Goal: Task Accomplishment & Management: Manage account settings

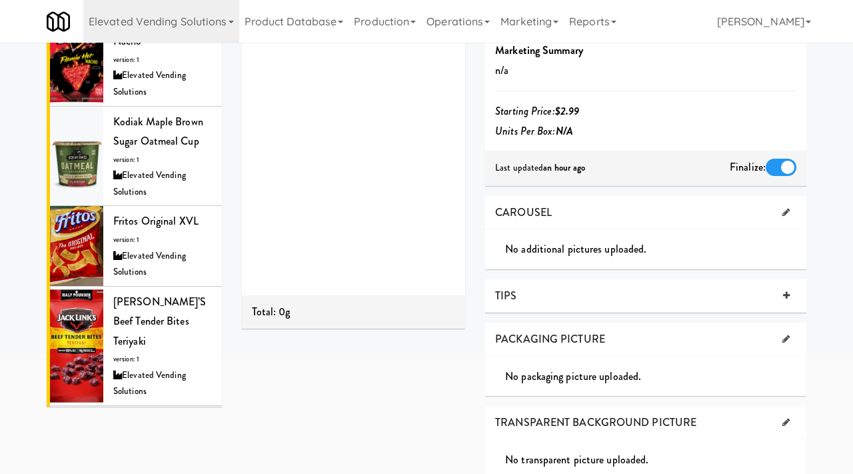
scroll to position [348, 0]
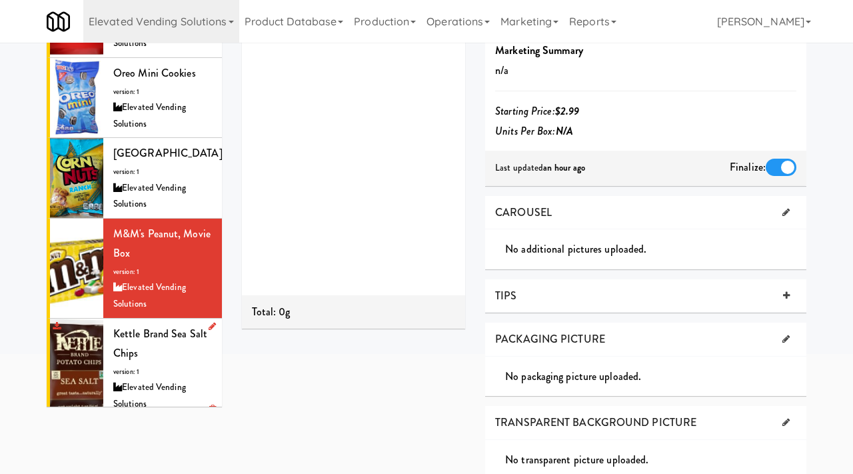
click at [158, 338] on div "Kettle Brand Sea Salt Chips version: 1 Elevated Vending Solutions" at bounding box center [162, 368] width 99 height 89
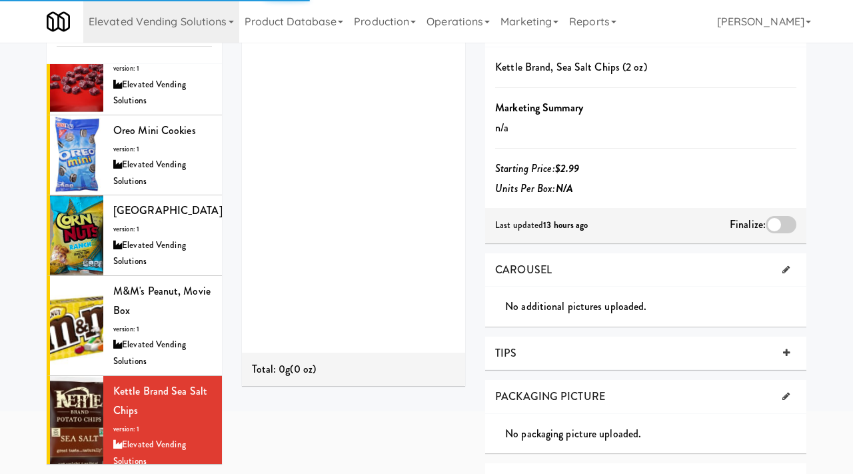
scroll to position [163, 0]
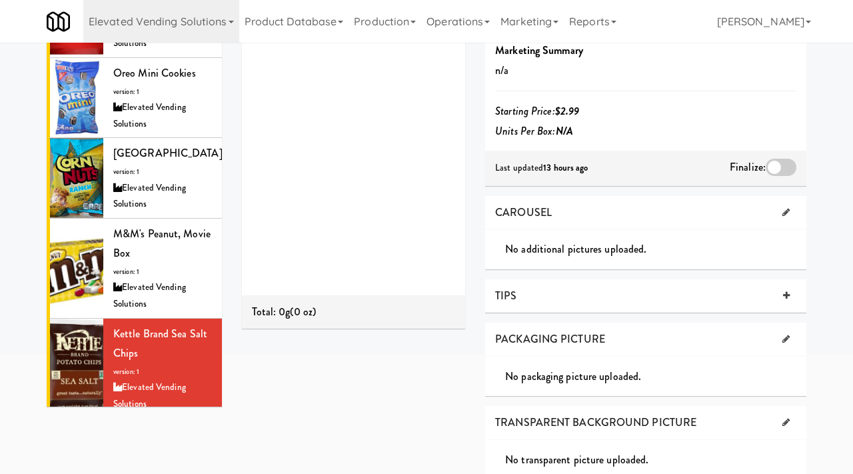
click at [779, 165] on div at bounding box center [780, 167] width 31 height 17
click at [0, 0] on input "checkbox" at bounding box center [0, 0] width 0 height 0
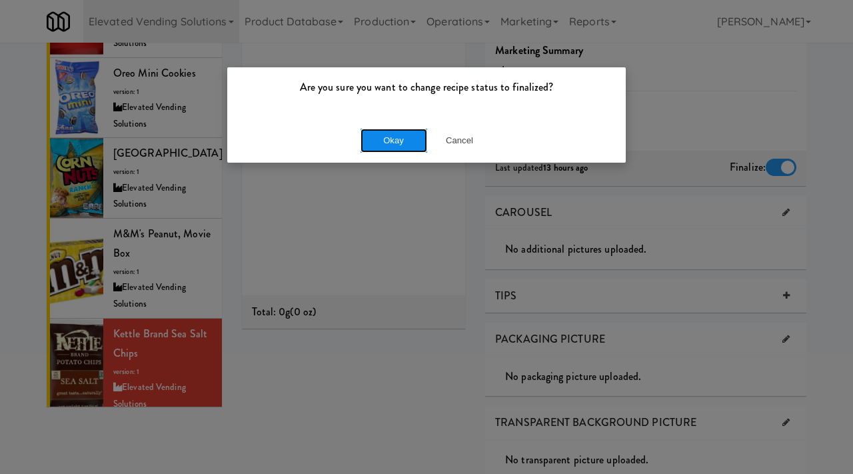
click at [410, 145] on button "Okay" at bounding box center [393, 141] width 67 height 24
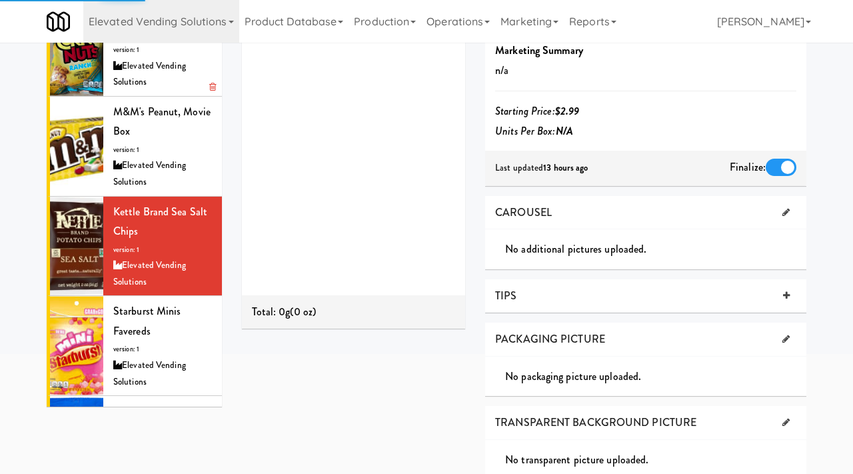
scroll to position [470, 0]
click at [169, 318] on div "Starburst Minis Favereds version: 1 Elevated Vending Solutions" at bounding box center [162, 344] width 99 height 89
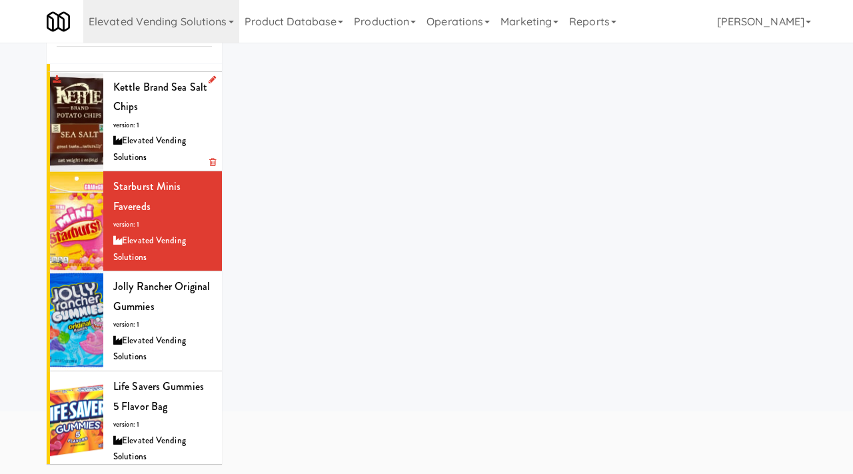
scroll to position [657, 0]
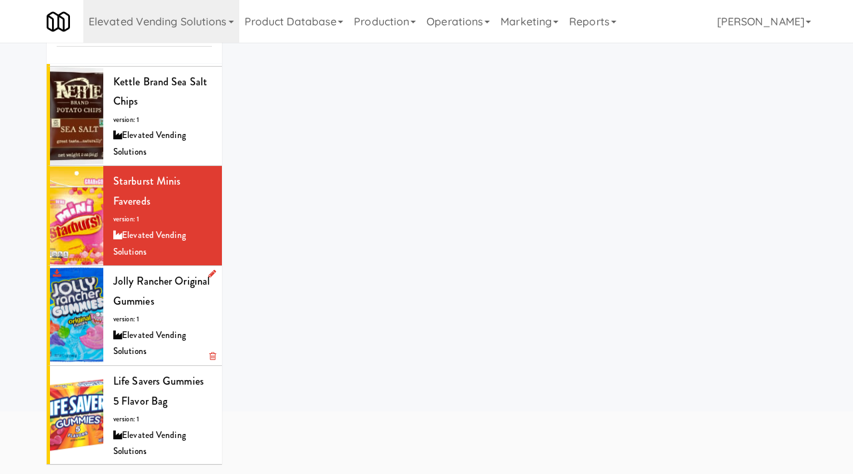
click at [133, 327] on div "Elevated Vending Solutions" at bounding box center [162, 343] width 99 height 33
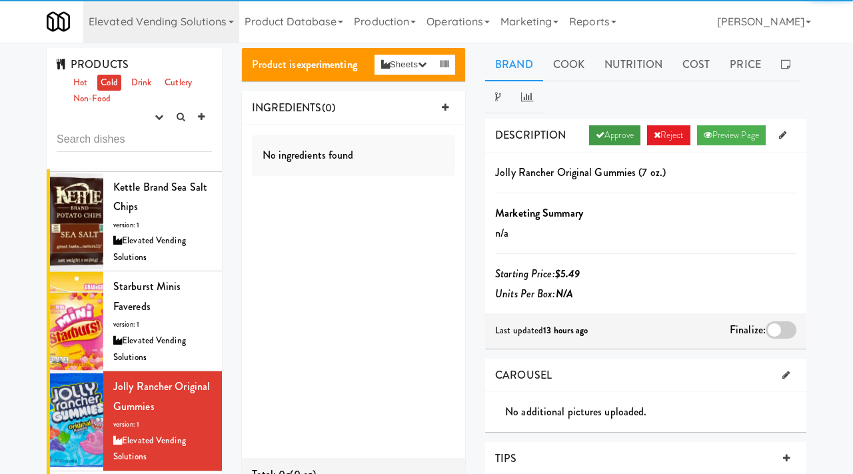
click at [618, 134] on link "Approve" at bounding box center [614, 135] width 51 height 20
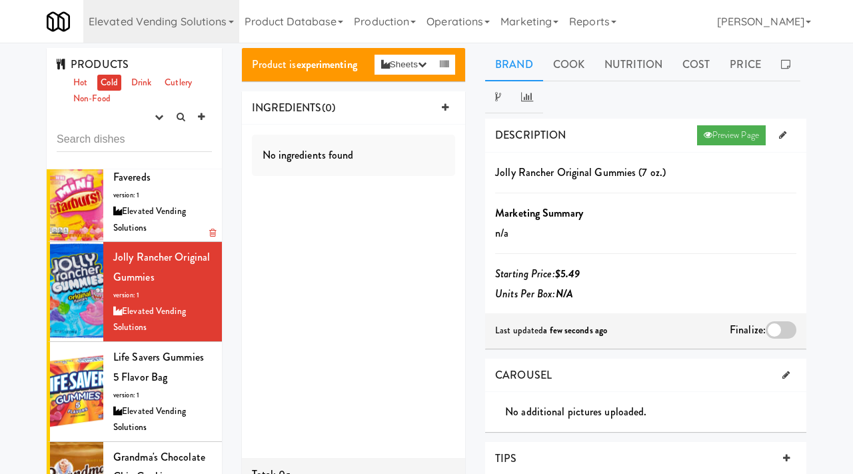
scroll to position [790, 0]
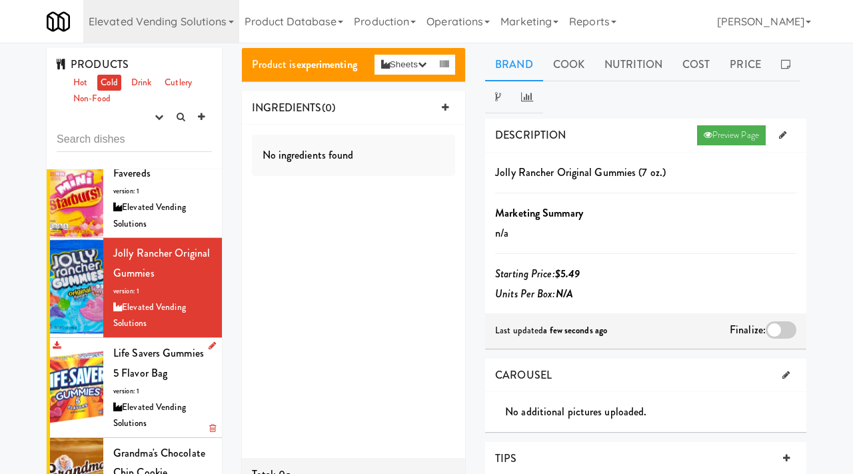
click at [172, 356] on div "Life Savers Gummies 5 Flavor Bag version: 1 Elevated Vending Solutions" at bounding box center [162, 387] width 99 height 89
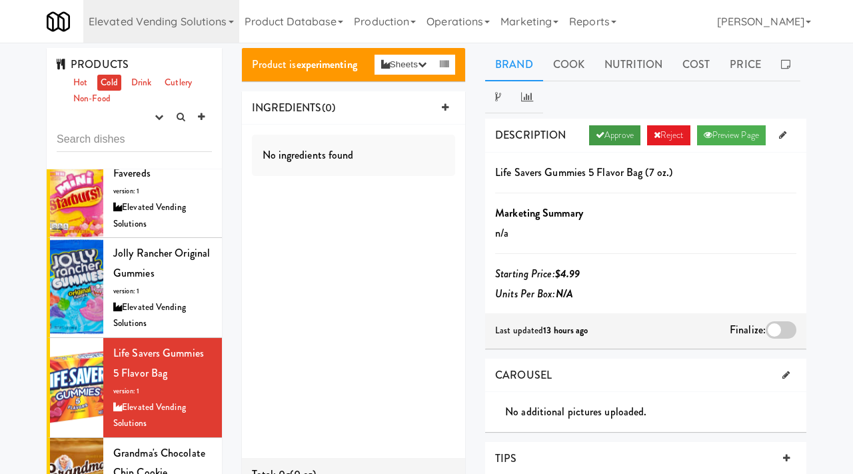
click at [604, 138] on link "Approve" at bounding box center [614, 135] width 51 height 20
click at [773, 323] on div at bounding box center [780, 329] width 31 height 17
click at [0, 0] on input "checkbox" at bounding box center [0, 0] width 0 height 0
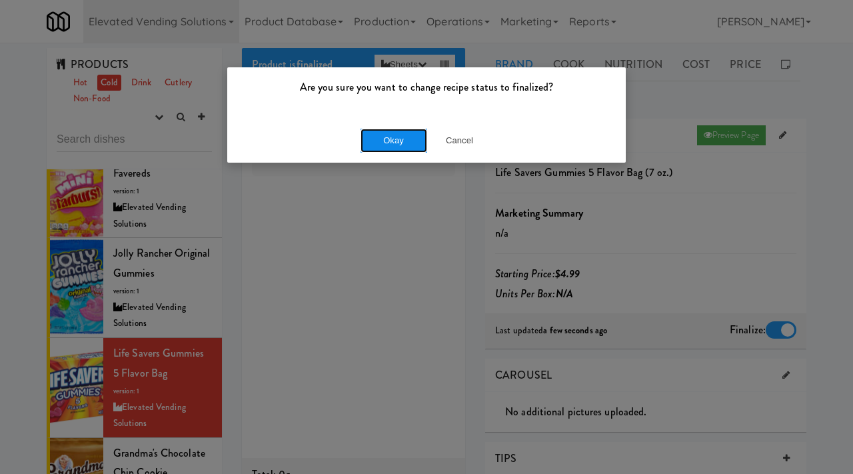
click at [421, 140] on button "Okay" at bounding box center [393, 141] width 67 height 24
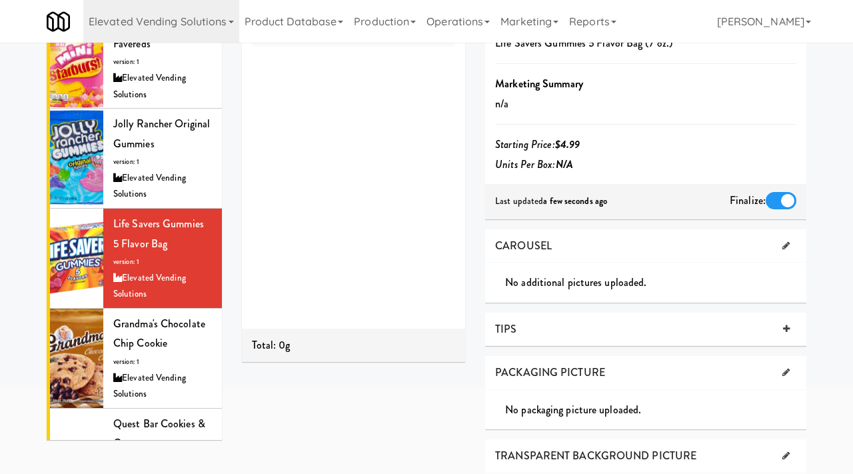
scroll to position [133, 0]
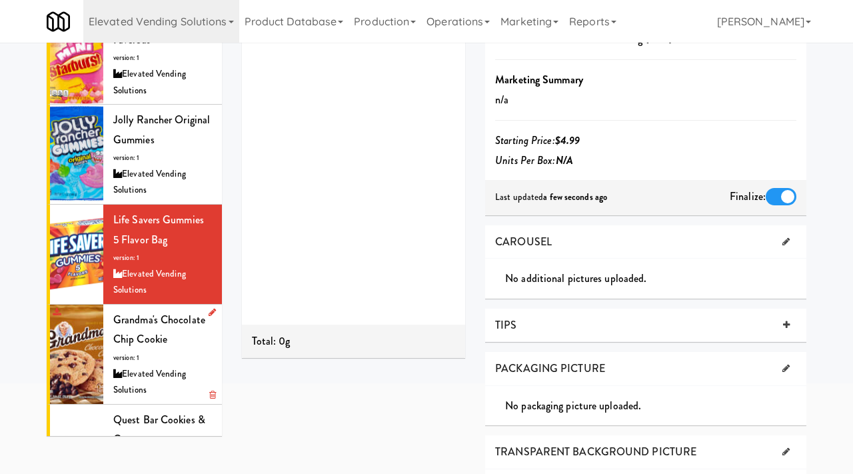
click at [165, 312] on span "Grandma's Chocolate Chip Cookie" at bounding box center [159, 329] width 92 height 35
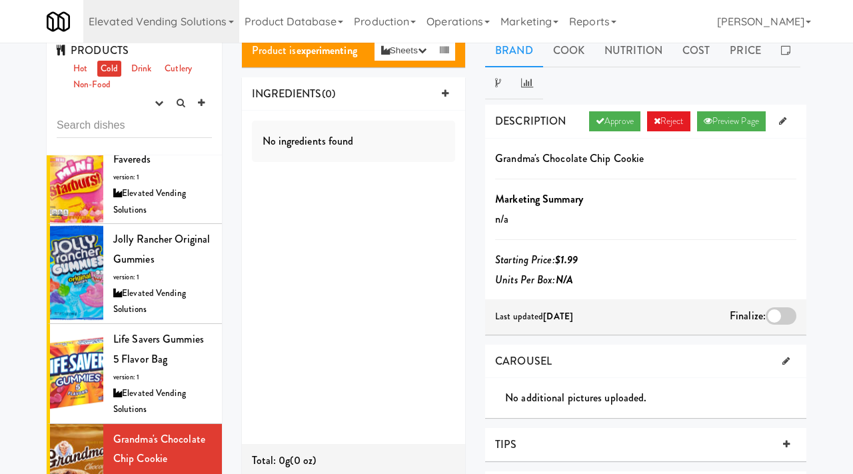
scroll to position [13, 0]
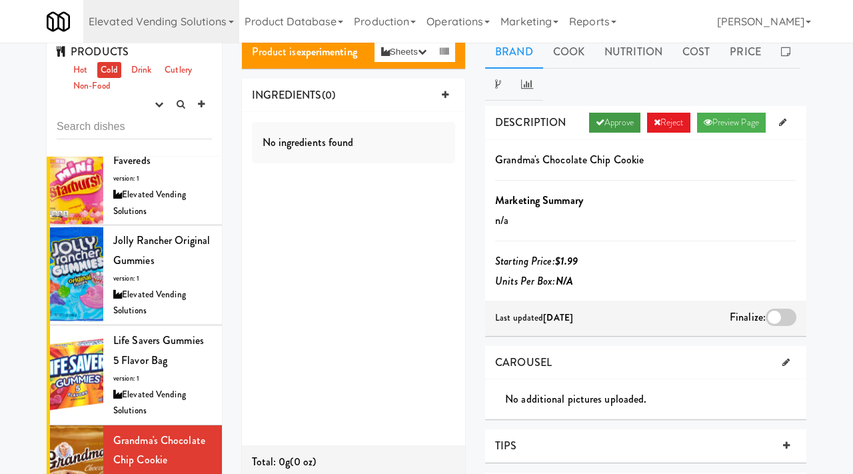
click at [614, 128] on link "Approve" at bounding box center [614, 123] width 51 height 20
click at [773, 316] on div at bounding box center [780, 316] width 31 height 17
click at [0, 0] on input "checkbox" at bounding box center [0, 0] width 0 height 0
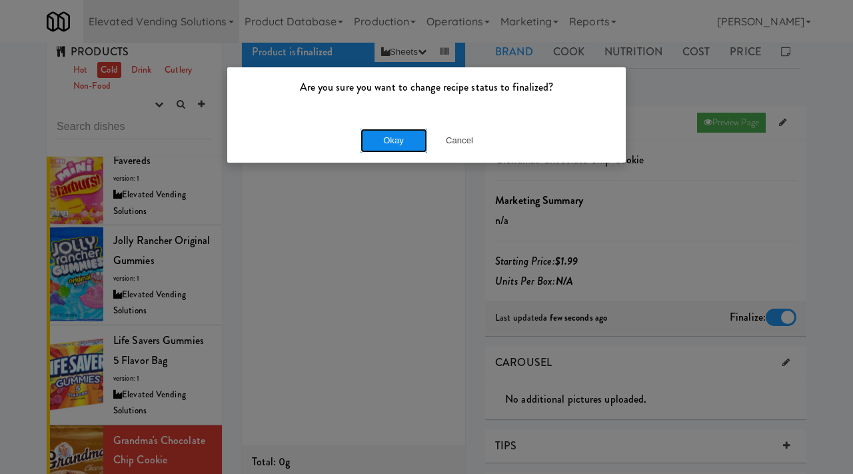
click at [378, 143] on button "Okay" at bounding box center [393, 141] width 67 height 24
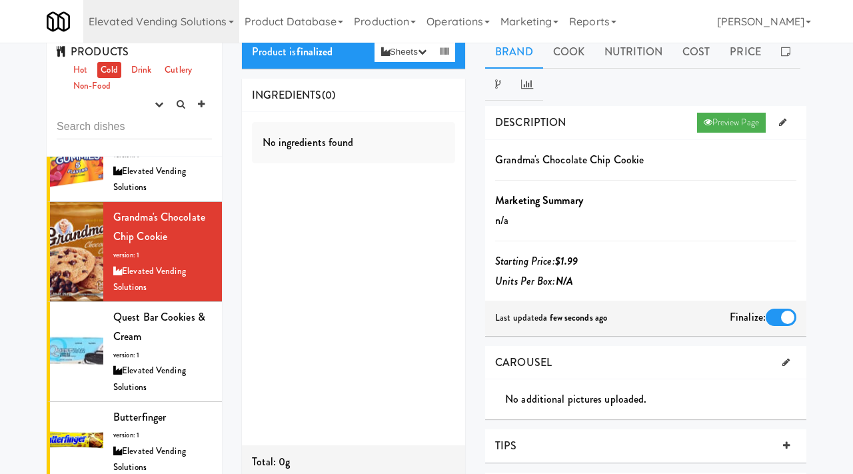
scroll to position [1012, 0]
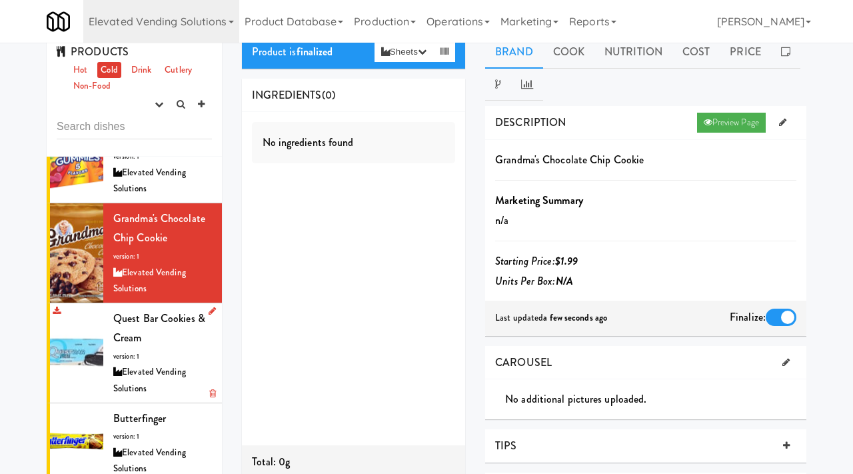
click at [159, 339] on div "Quest Bar Cookies & Cream version: 1 Elevated Vending Solutions" at bounding box center [162, 352] width 99 height 89
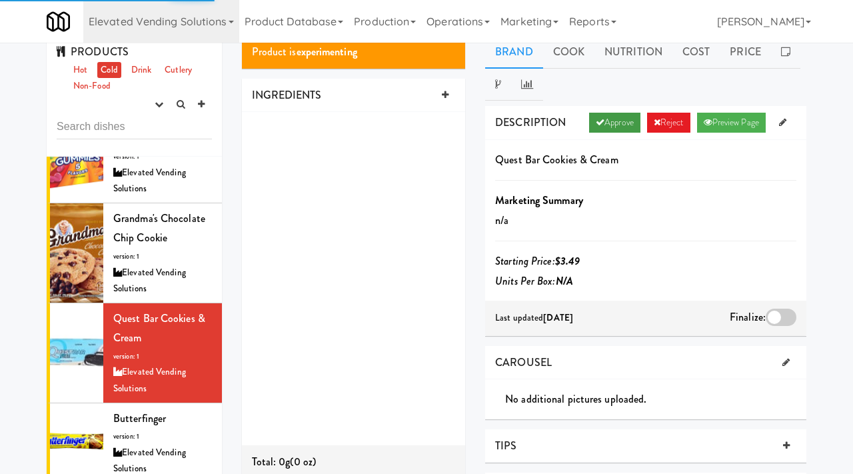
click at [618, 117] on link "Approve" at bounding box center [614, 123] width 51 height 20
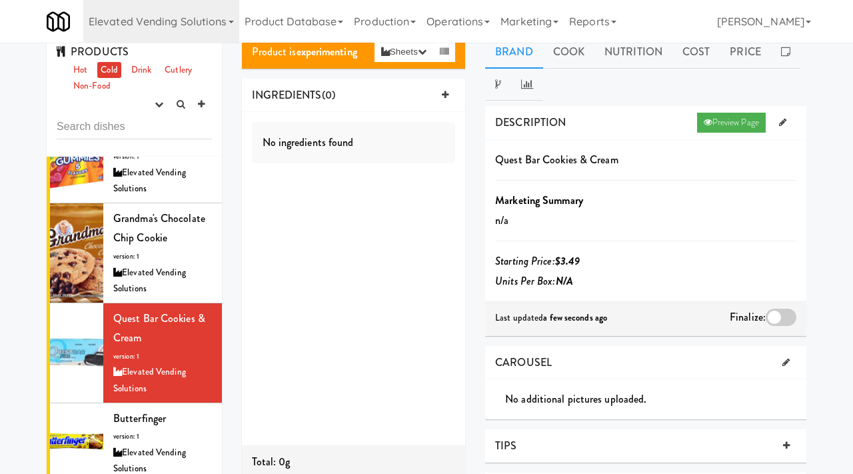
click at [777, 315] on div at bounding box center [780, 316] width 31 height 17
click at [0, 0] on input "checkbox" at bounding box center [0, 0] width 0 height 0
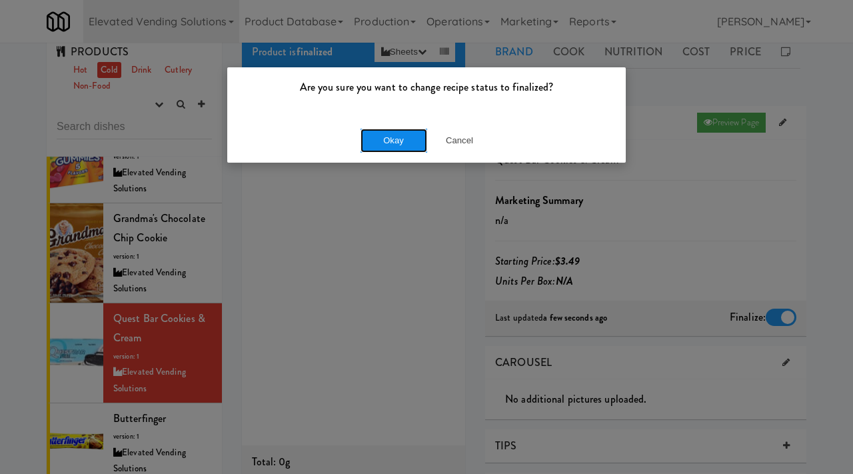
click at [401, 132] on button "Okay" at bounding box center [393, 141] width 67 height 24
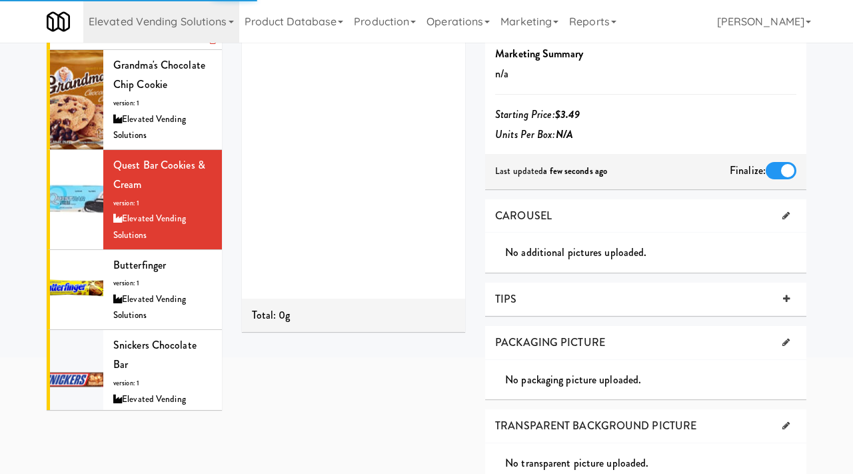
scroll to position [208, 0]
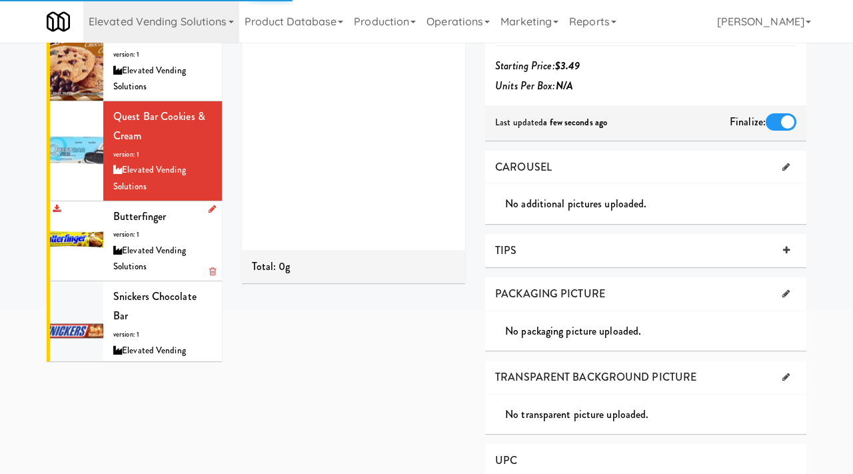
click at [149, 243] on div "Elevated Vending Solutions" at bounding box center [162, 259] width 99 height 33
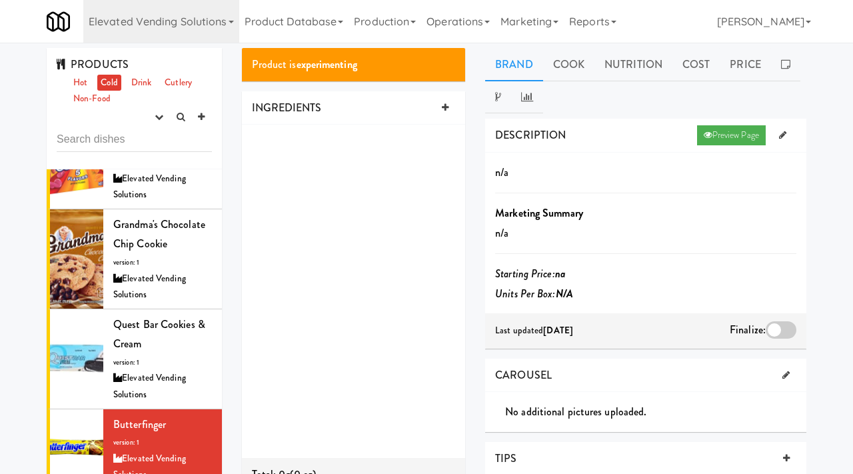
click at [784, 328] on div at bounding box center [780, 329] width 31 height 17
click at [0, 0] on input "checkbox" at bounding box center [0, 0] width 0 height 0
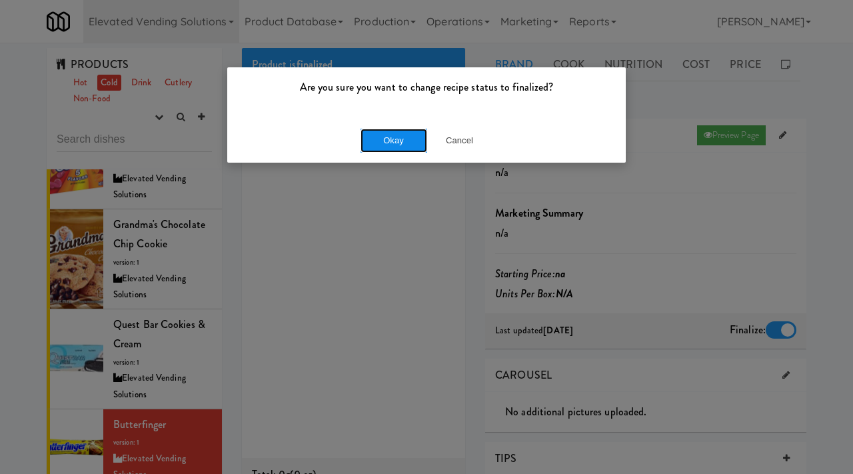
click at [384, 144] on button "Okay" at bounding box center [393, 141] width 67 height 24
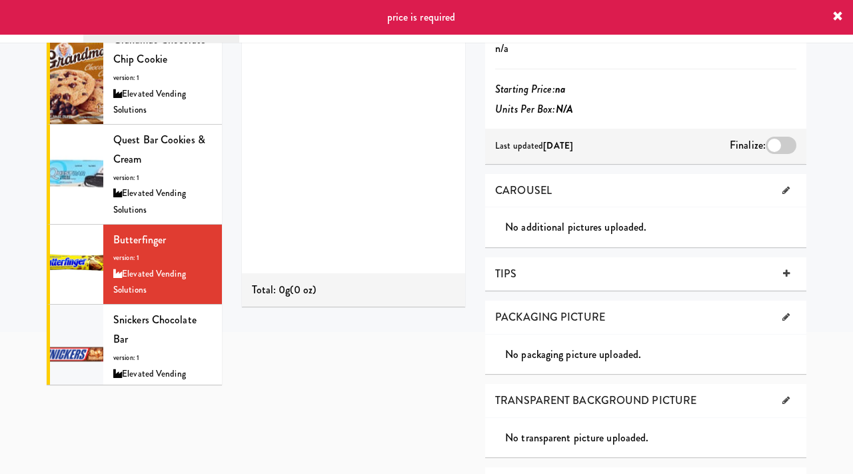
scroll to position [187, 0]
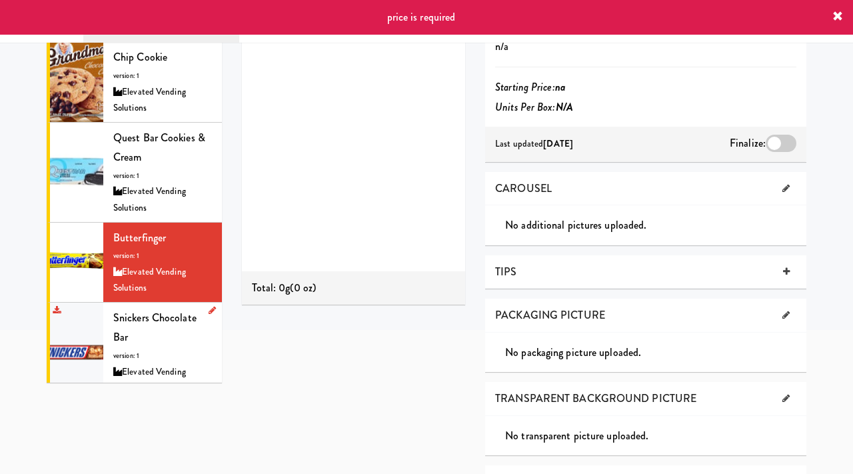
click at [167, 342] on div "Snickers Chocolate Bar version: 1 Elevated Vending Solutions" at bounding box center [162, 352] width 99 height 89
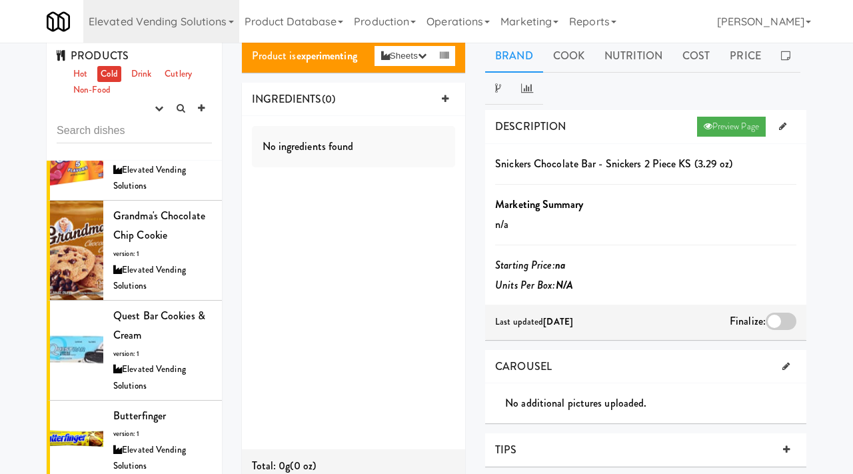
scroll to position [14, 0]
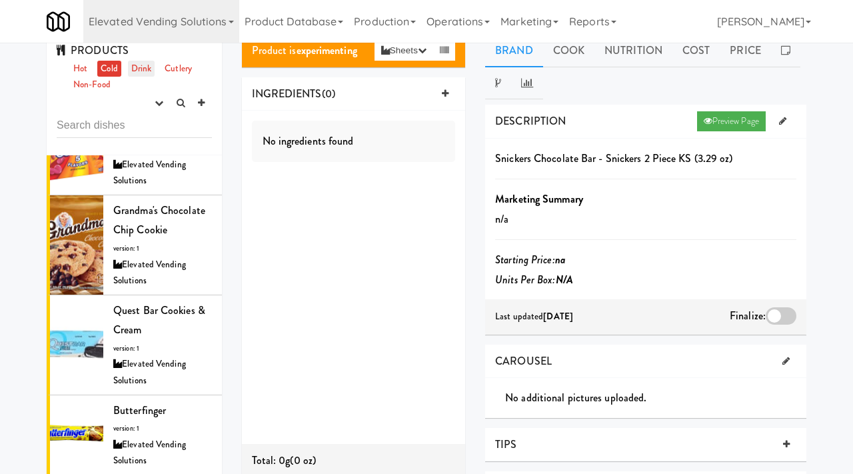
click at [146, 69] on link "Drink" at bounding box center [141, 69] width 27 height 17
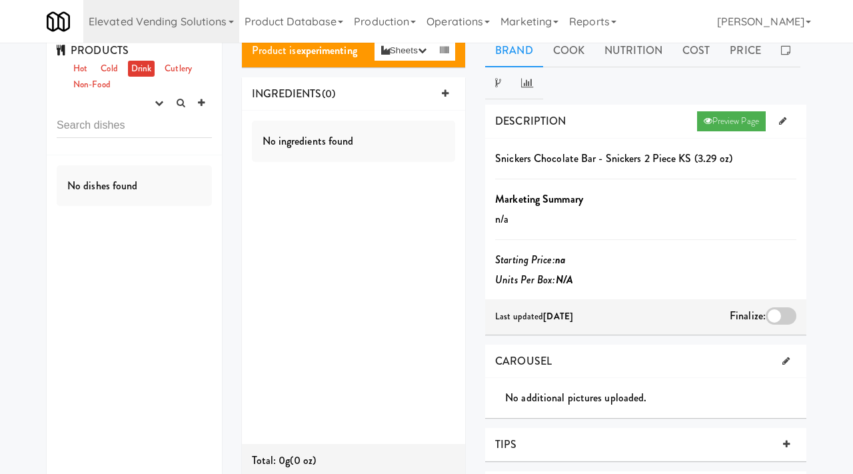
scroll to position [0, 0]
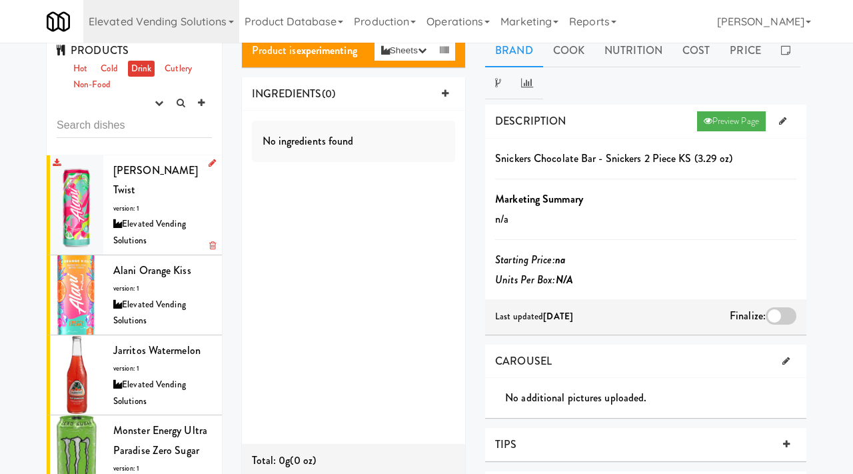
click at [135, 203] on span "version: 1" at bounding box center [126, 208] width 26 height 10
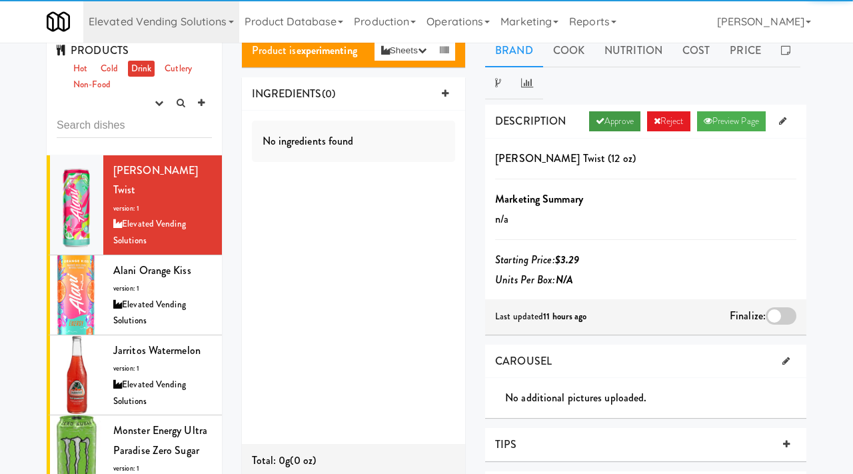
click at [611, 124] on link "Approve" at bounding box center [614, 121] width 51 height 20
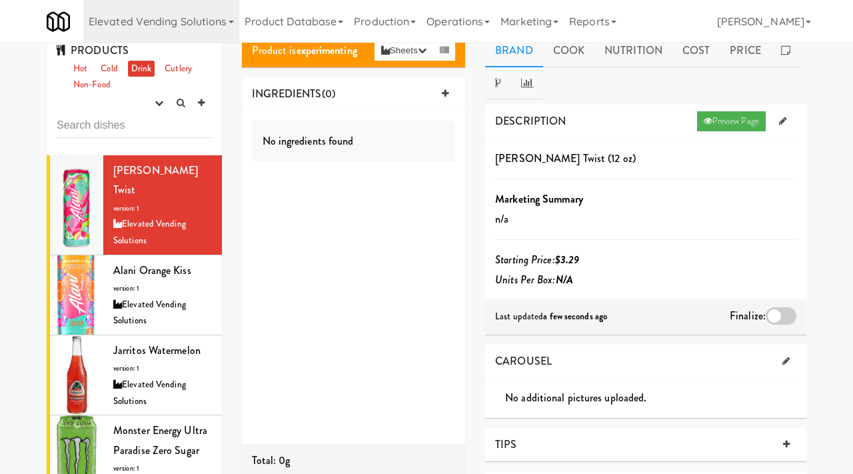
click at [779, 312] on div at bounding box center [780, 315] width 31 height 17
click at [0, 0] on input "checkbox" at bounding box center [0, 0] width 0 height 0
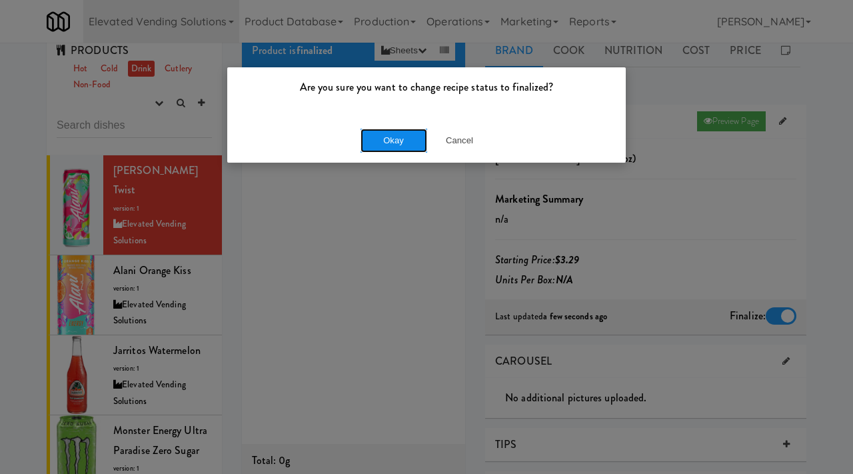
click at [392, 140] on button "Okay" at bounding box center [393, 141] width 67 height 24
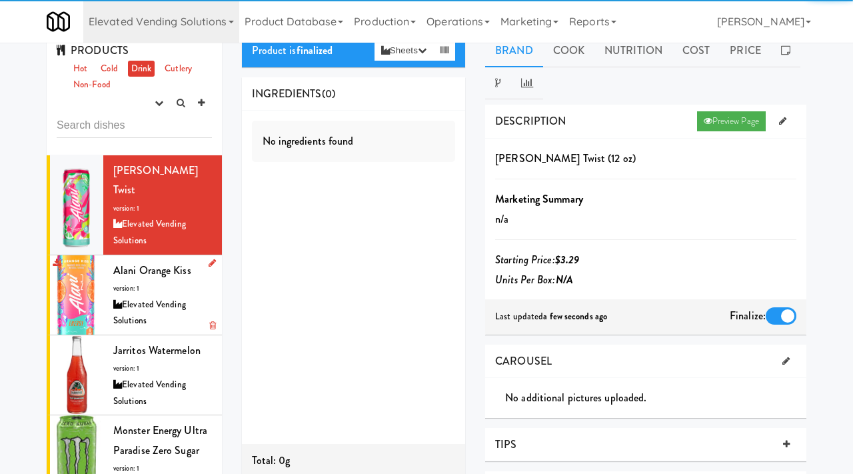
click at [137, 296] on div "Elevated Vending Solutions" at bounding box center [162, 312] width 99 height 33
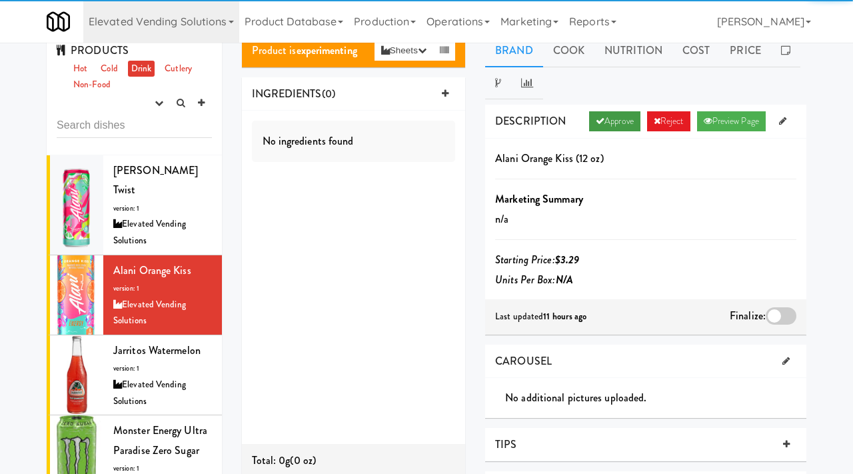
click at [598, 121] on link "Approve" at bounding box center [614, 121] width 51 height 20
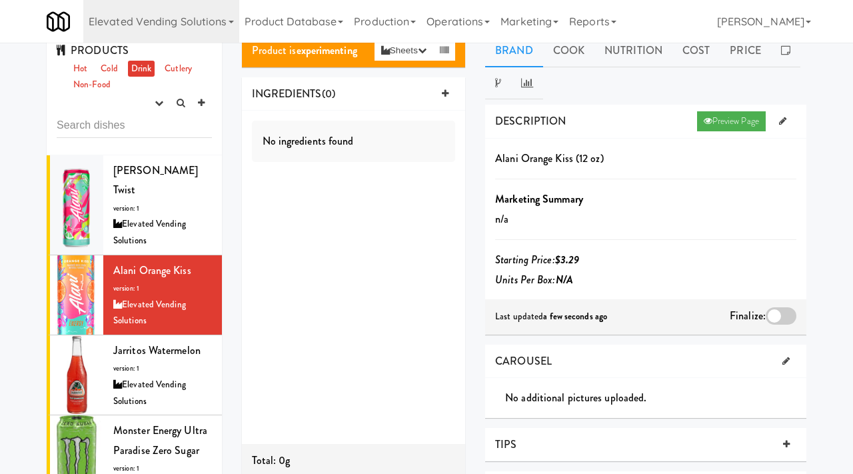
click at [768, 315] on div at bounding box center [780, 315] width 31 height 17
click at [0, 0] on input "checkbox" at bounding box center [0, 0] width 0 height 0
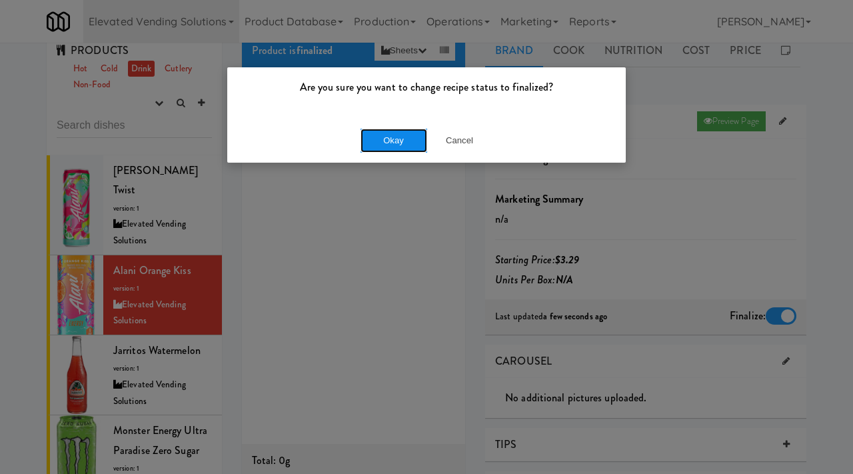
click at [394, 129] on button "Okay" at bounding box center [393, 141] width 67 height 24
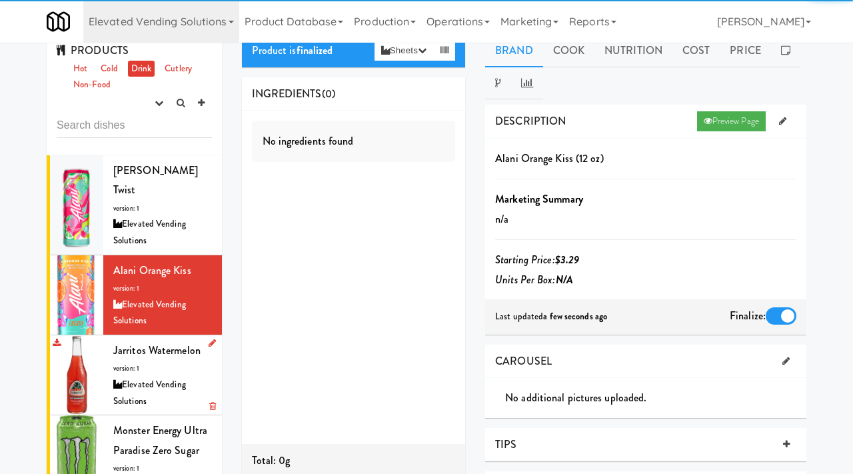
click at [153, 352] on div "Jarritos Watermelon version: 1 Elevated Vending Solutions" at bounding box center [162, 374] width 99 height 69
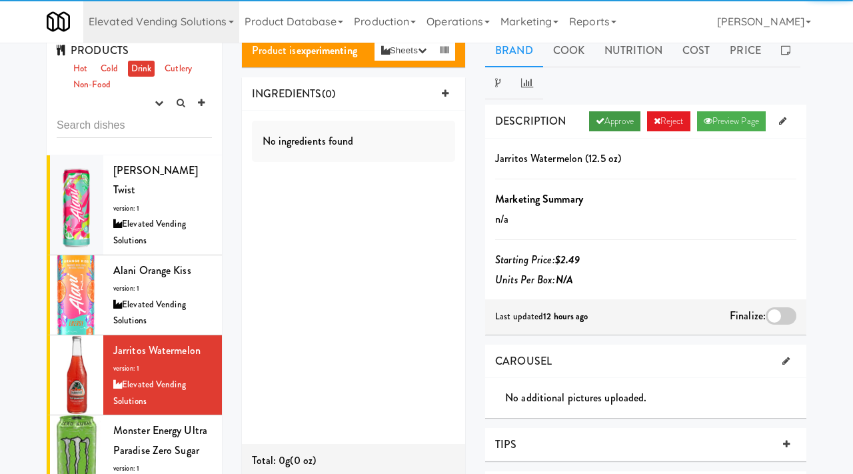
click at [596, 120] on icon at bounding box center [600, 121] width 9 height 9
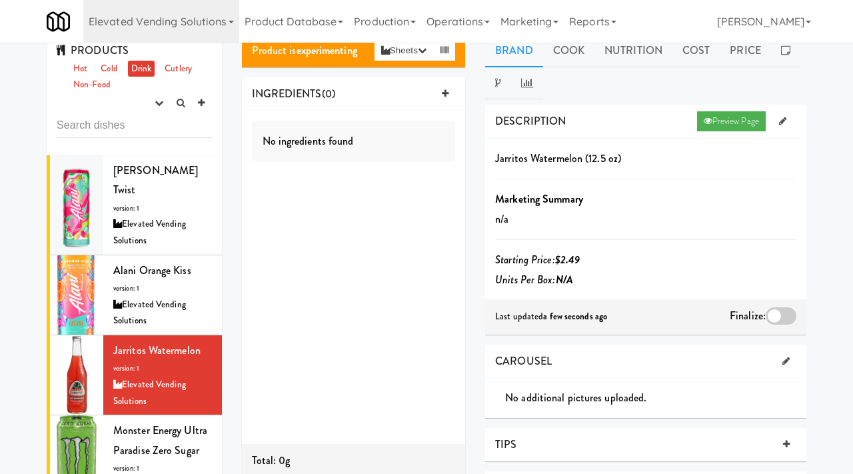
click at [777, 319] on div at bounding box center [780, 315] width 31 height 17
click at [0, 0] on input "checkbox" at bounding box center [0, 0] width 0 height 0
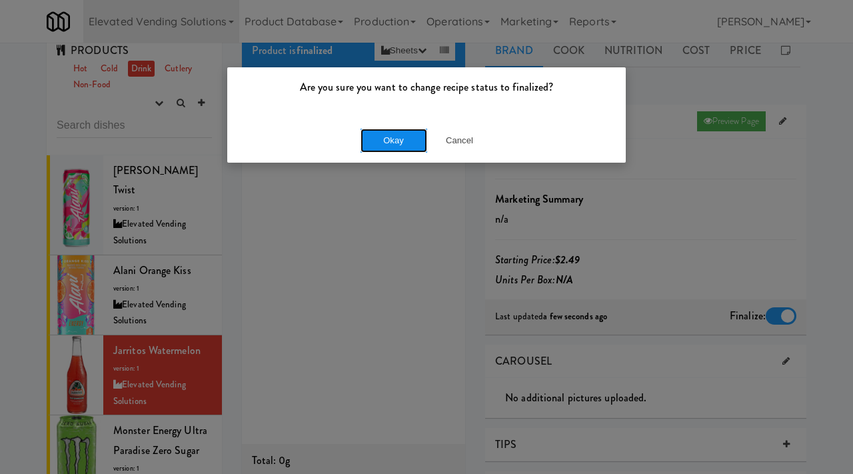
click at [384, 147] on button "Okay" at bounding box center [393, 141] width 67 height 24
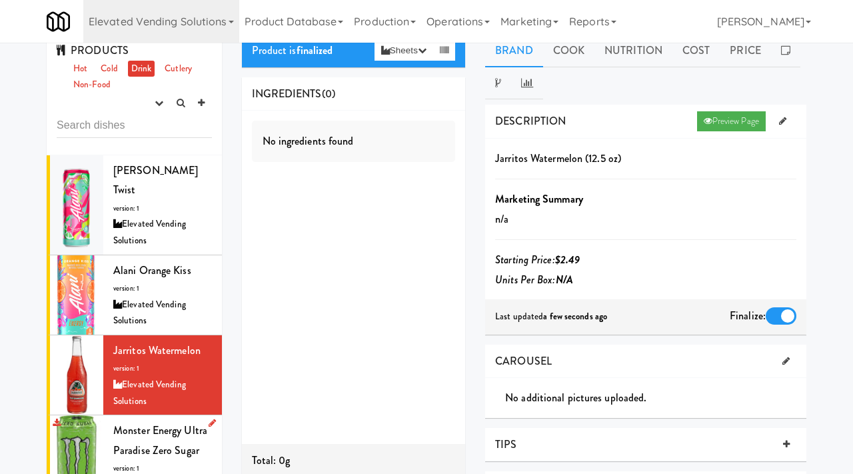
click at [120, 422] on span "Monster Energy Ultra Paradise Zero Sugar" at bounding box center [160, 439] width 94 height 35
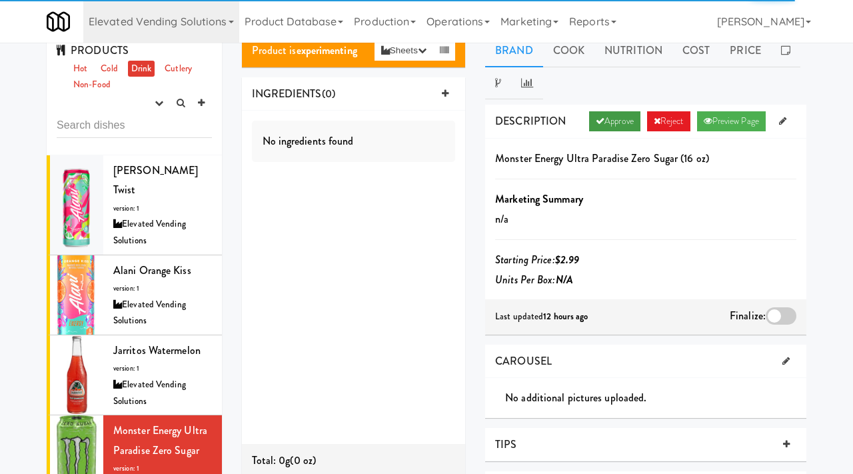
click at [596, 116] on link "Approve" at bounding box center [614, 121] width 51 height 20
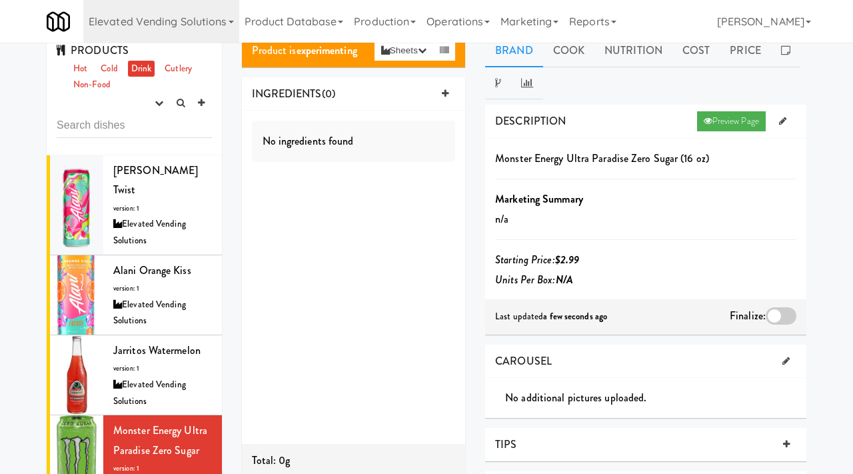
click at [772, 310] on div at bounding box center [780, 315] width 31 height 17
click at [0, 0] on input "checkbox" at bounding box center [0, 0] width 0 height 0
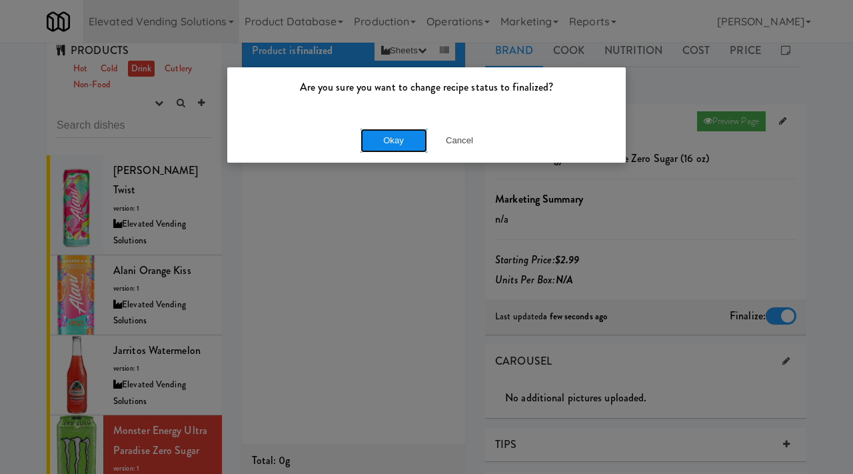
click at [399, 138] on button "Okay" at bounding box center [393, 141] width 67 height 24
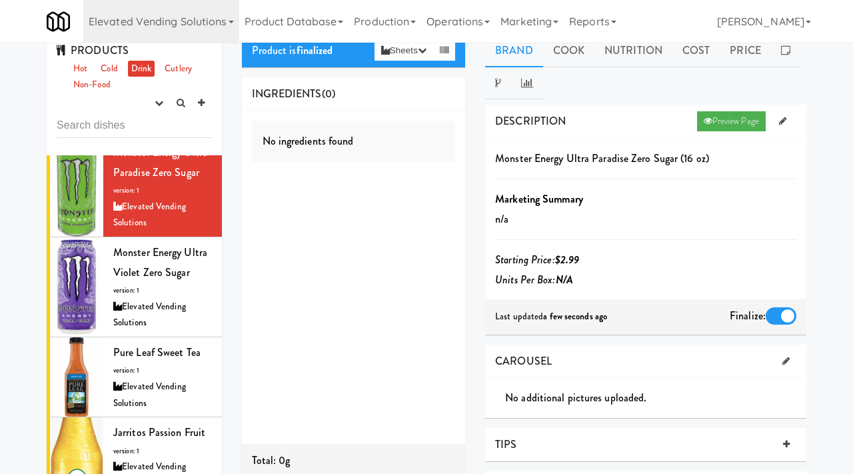
scroll to position [283, 0]
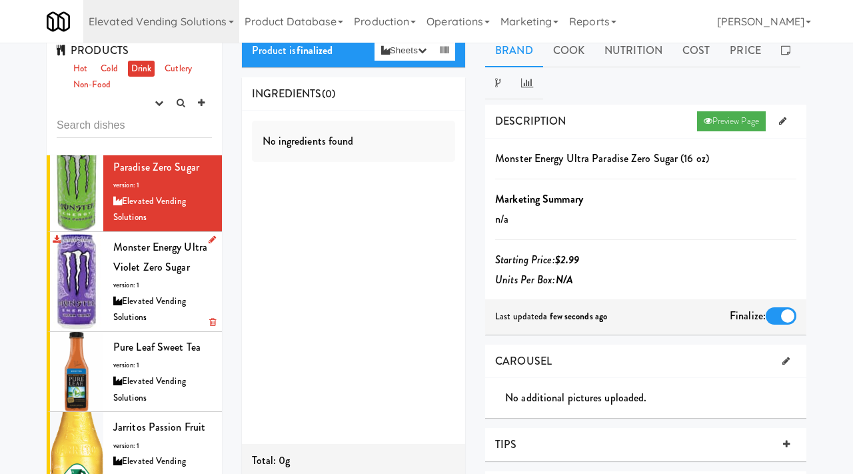
click at [179, 253] on span "Monster Energy Ultra Violet Zero Sugar" at bounding box center [160, 256] width 94 height 35
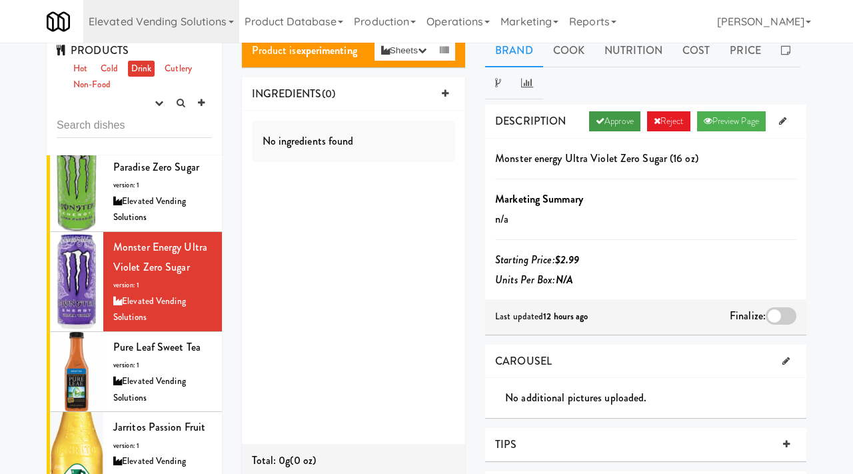
click at [607, 124] on link "Approve" at bounding box center [614, 121] width 51 height 20
click at [775, 314] on div at bounding box center [780, 315] width 31 height 17
click at [0, 0] on input "checkbox" at bounding box center [0, 0] width 0 height 0
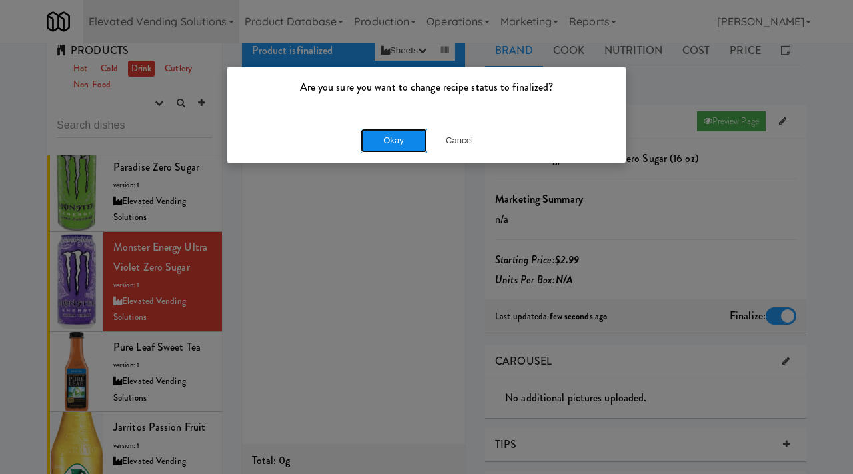
click at [374, 139] on button "Okay" at bounding box center [393, 141] width 67 height 24
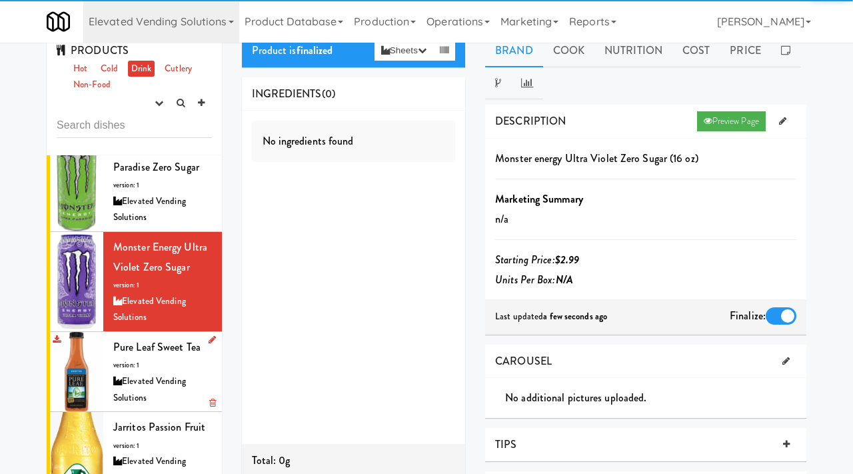
click at [125, 339] on span "Pure Leaf Sweet Tea" at bounding box center [156, 346] width 87 height 15
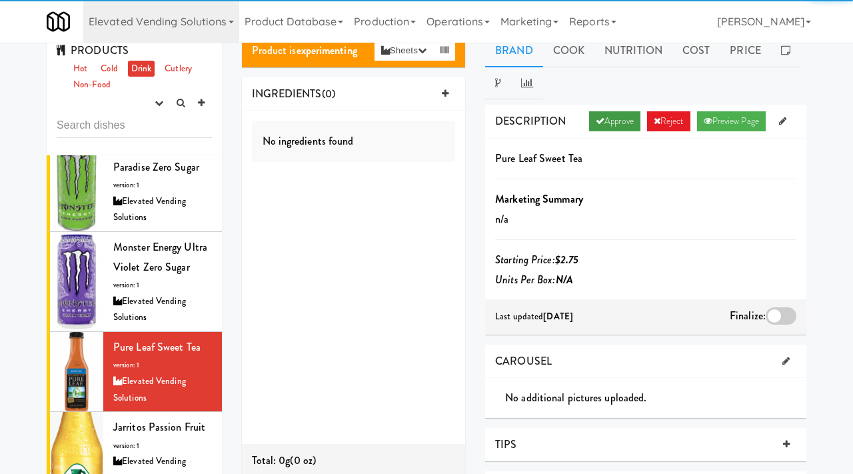
click at [604, 123] on link "Approve" at bounding box center [614, 121] width 51 height 20
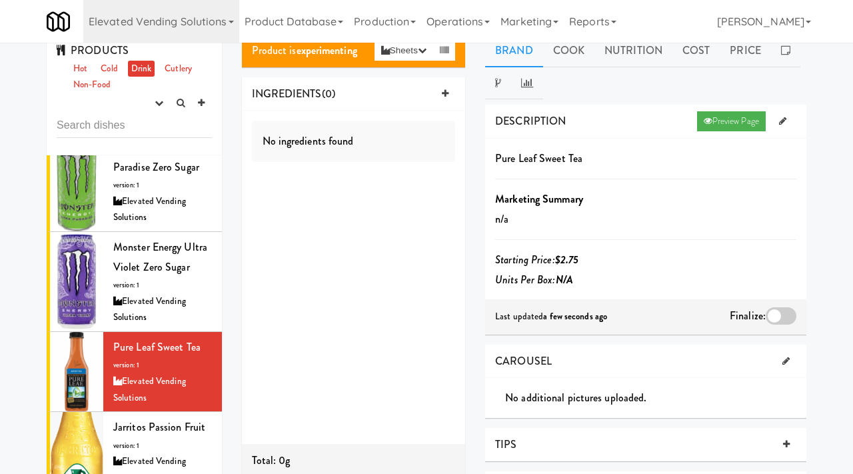
click at [769, 311] on div at bounding box center [780, 315] width 31 height 17
click at [0, 0] on input "checkbox" at bounding box center [0, 0] width 0 height 0
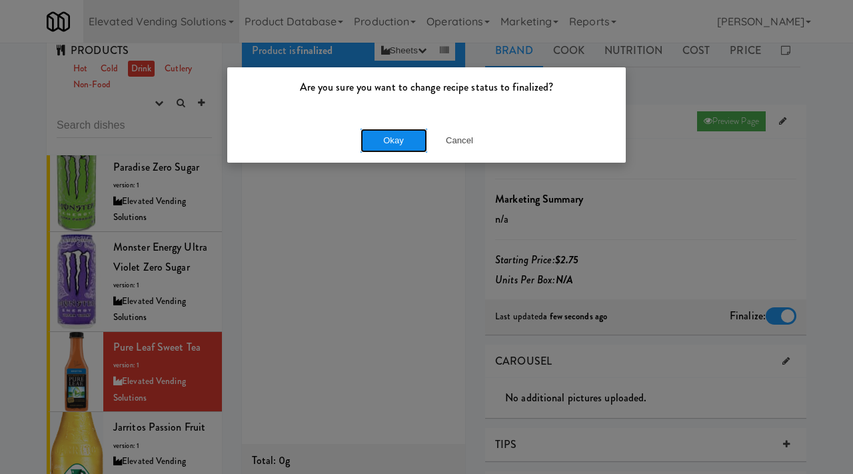
click at [400, 129] on button "Okay" at bounding box center [393, 141] width 67 height 24
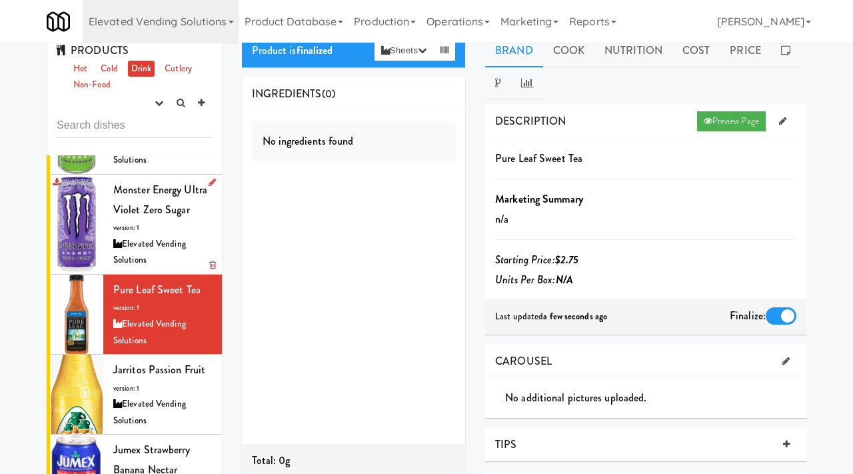
scroll to position [402, 0]
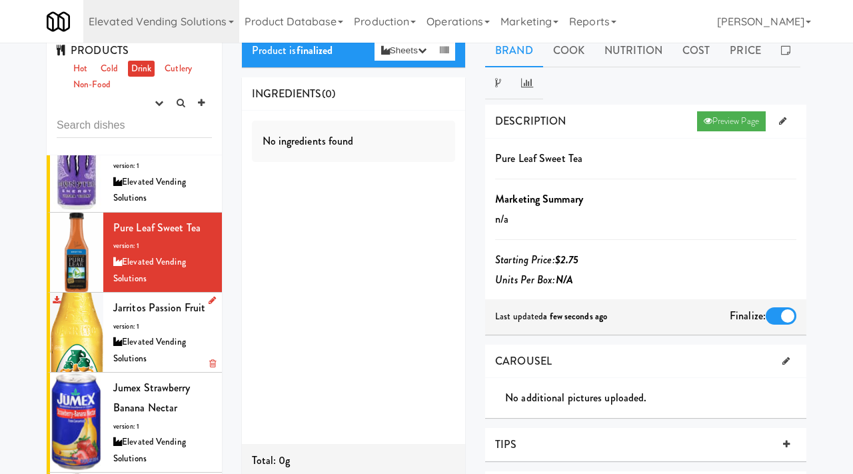
click at [162, 334] on div "Elevated Vending Solutions" at bounding box center [162, 350] width 99 height 33
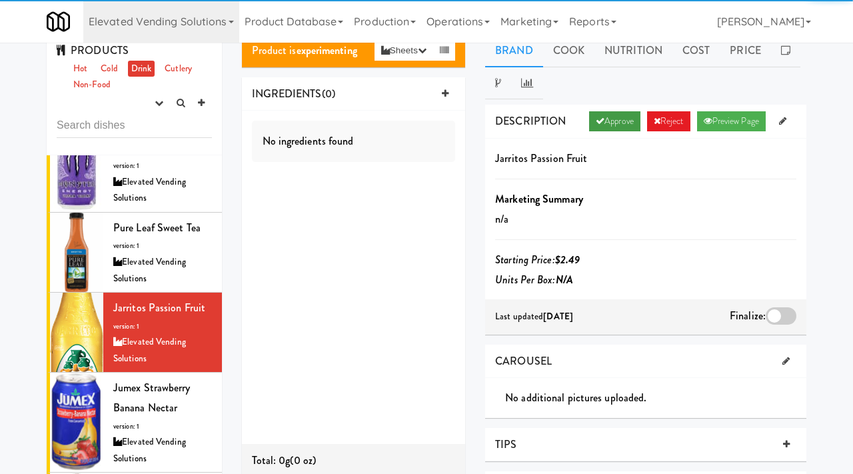
click at [600, 127] on link "Approve" at bounding box center [614, 121] width 51 height 20
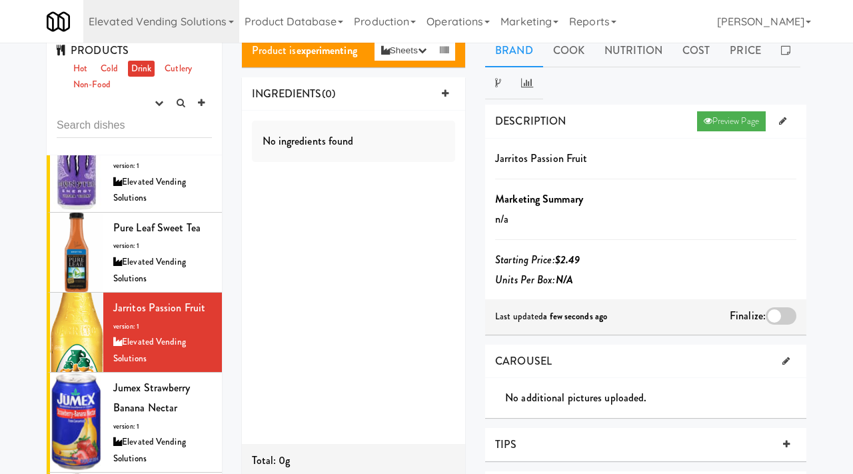
click at [771, 310] on div at bounding box center [780, 315] width 31 height 17
click at [0, 0] on input "checkbox" at bounding box center [0, 0] width 0 height 0
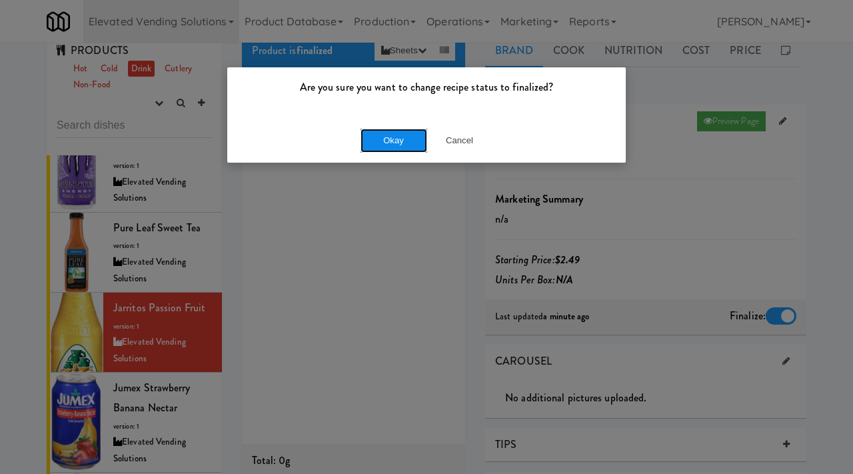
click at [402, 147] on button "Okay" at bounding box center [393, 141] width 67 height 24
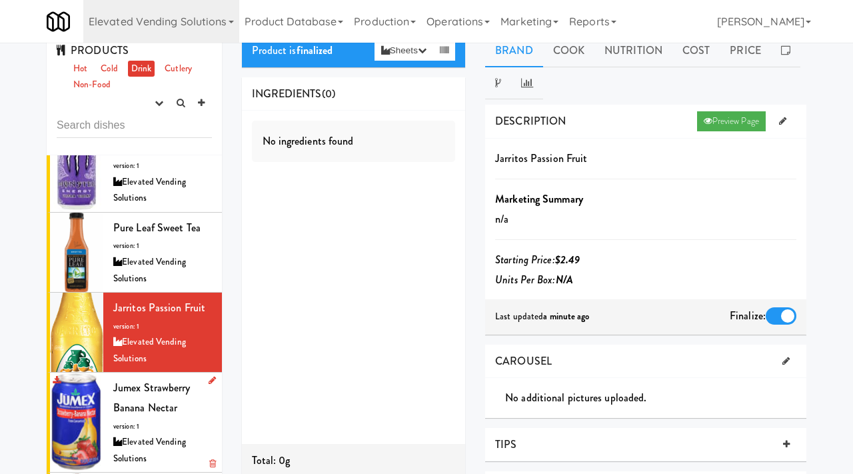
click at [143, 390] on span "Jumex Strawberry Banana Nectar" at bounding box center [151, 397] width 77 height 35
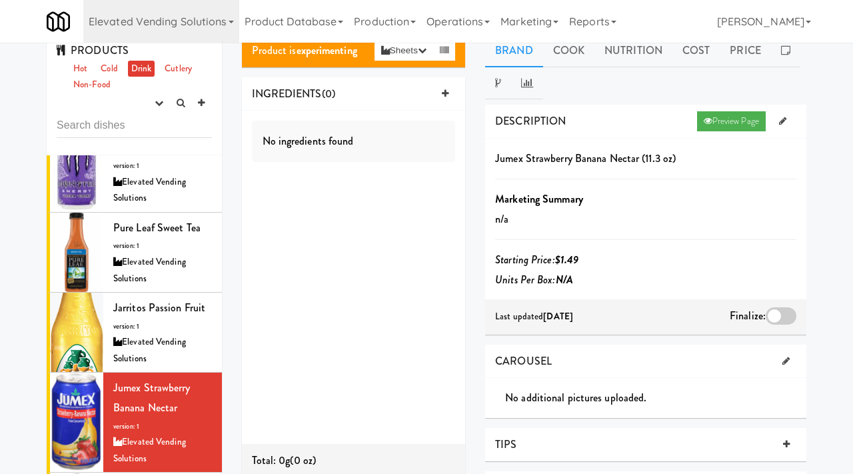
click at [777, 325] on div "Finalize:" at bounding box center [763, 316] width 67 height 21
click at [784, 316] on div at bounding box center [780, 315] width 31 height 17
click at [0, 0] on input "checkbox" at bounding box center [0, 0] width 0 height 0
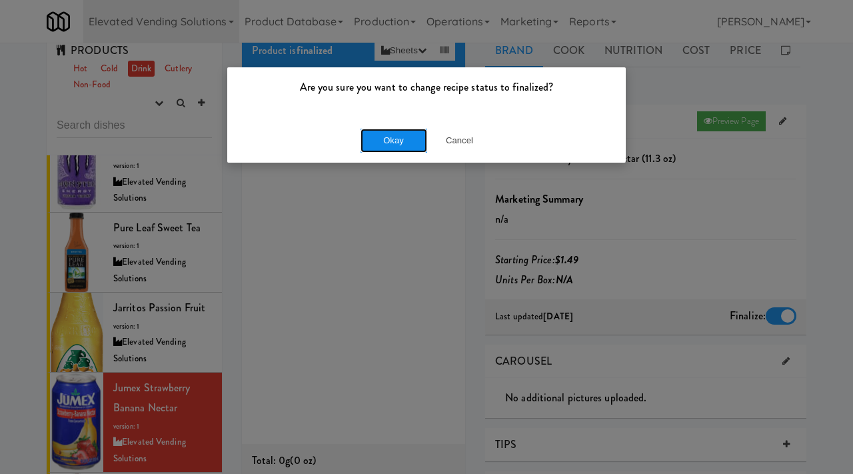
click at [402, 141] on button "Okay" at bounding box center [393, 141] width 67 height 24
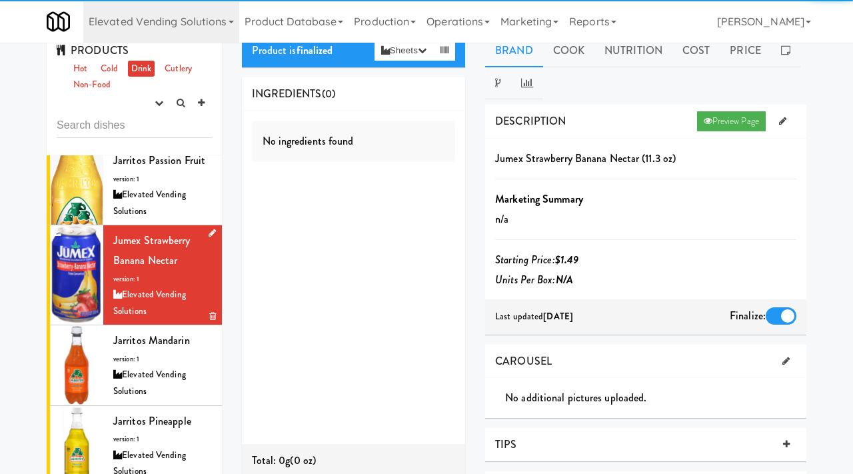
scroll to position [556, 0]
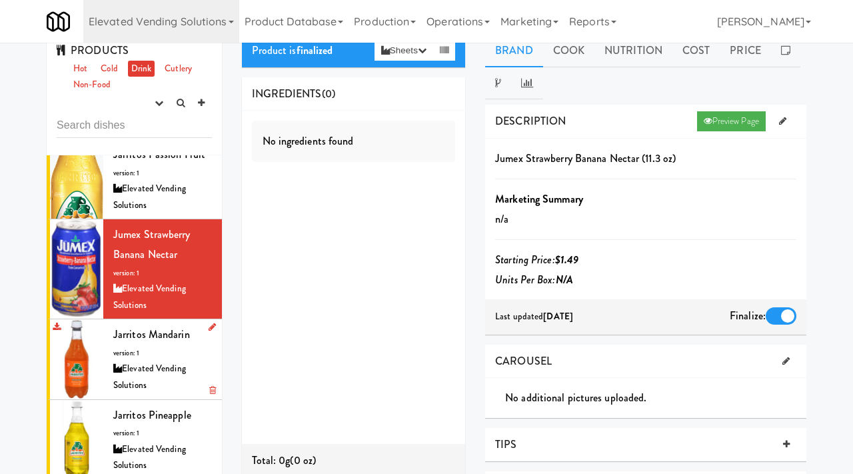
click at [177, 329] on div "Jarritos Mandarin version: 1 Elevated Vending Solutions" at bounding box center [162, 358] width 99 height 69
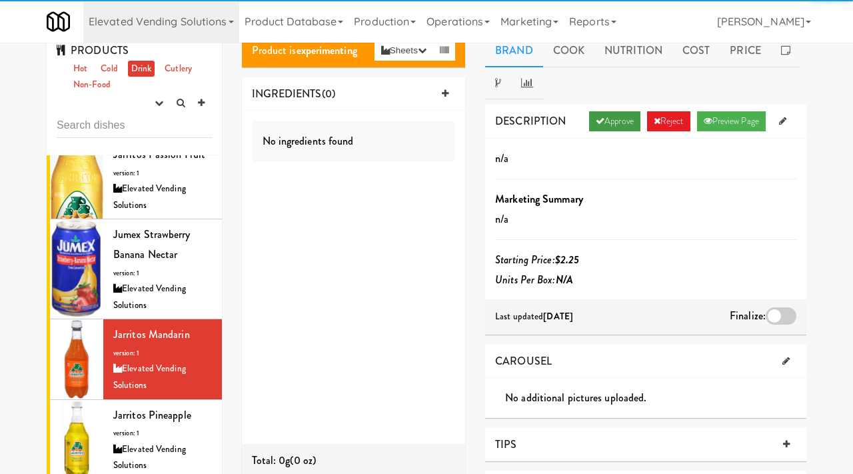
click at [615, 129] on link "Approve" at bounding box center [614, 121] width 51 height 20
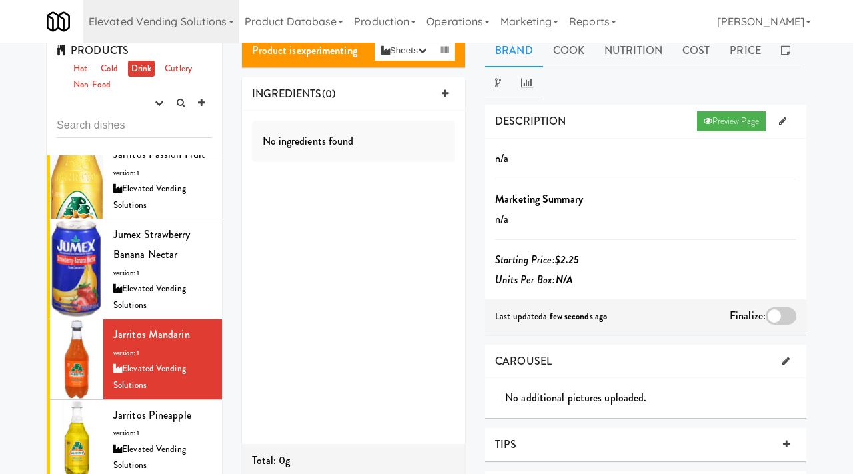
click at [775, 318] on div at bounding box center [780, 315] width 31 height 17
click at [0, 0] on input "checkbox" at bounding box center [0, 0] width 0 height 0
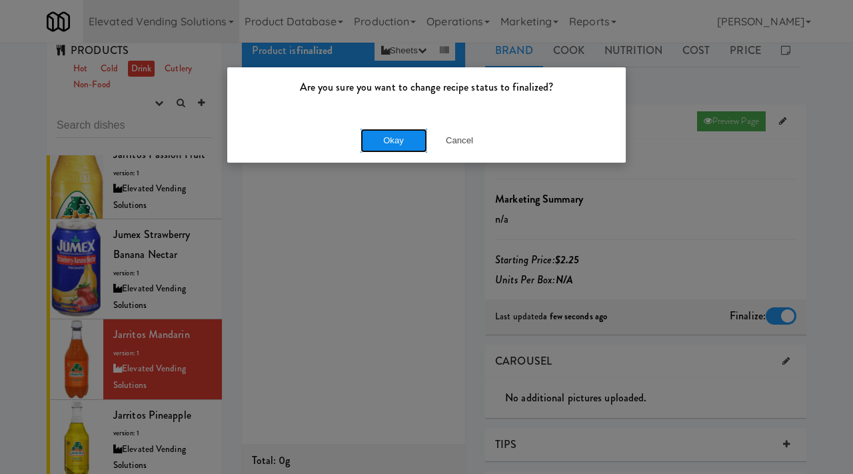
click at [416, 132] on button "Okay" at bounding box center [393, 141] width 67 height 24
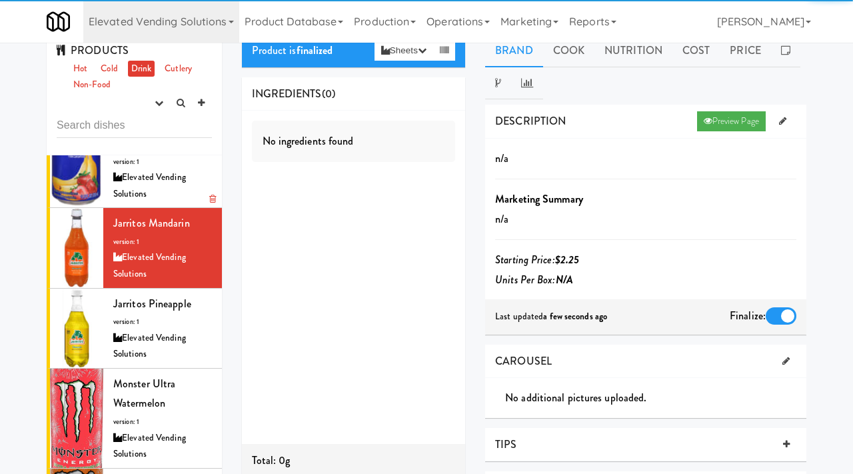
scroll to position [669, 0]
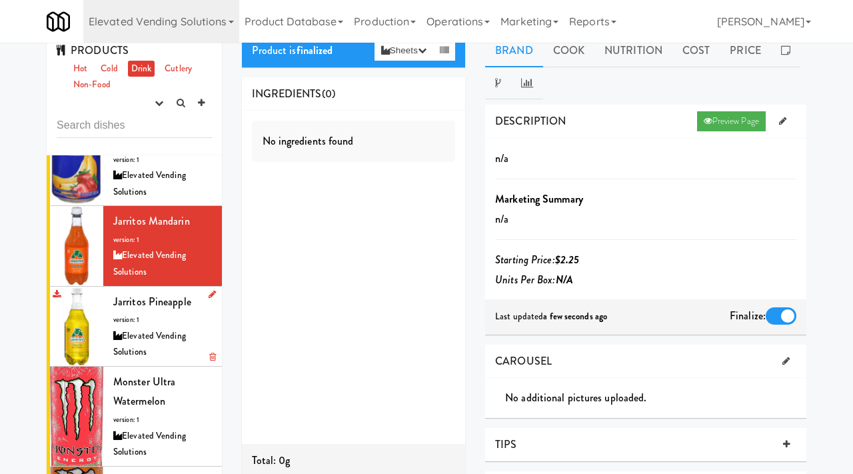
click at [139, 328] on div "Elevated Vending Solutions" at bounding box center [162, 344] width 99 height 33
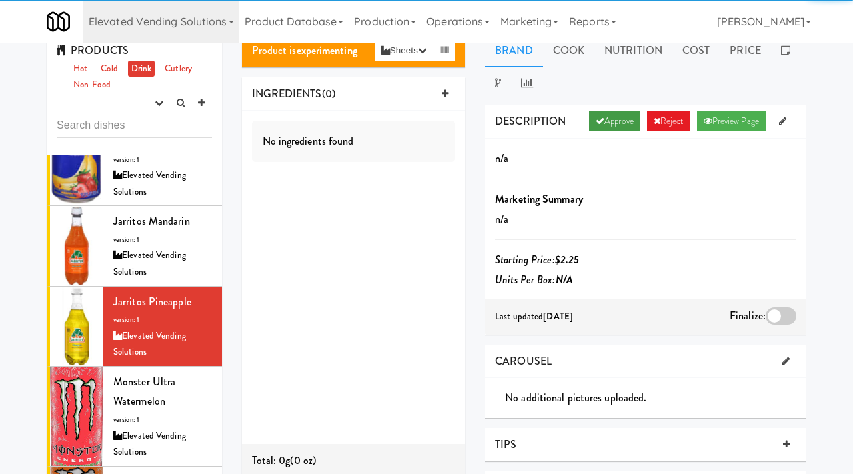
click at [614, 111] on link "Approve" at bounding box center [614, 121] width 51 height 20
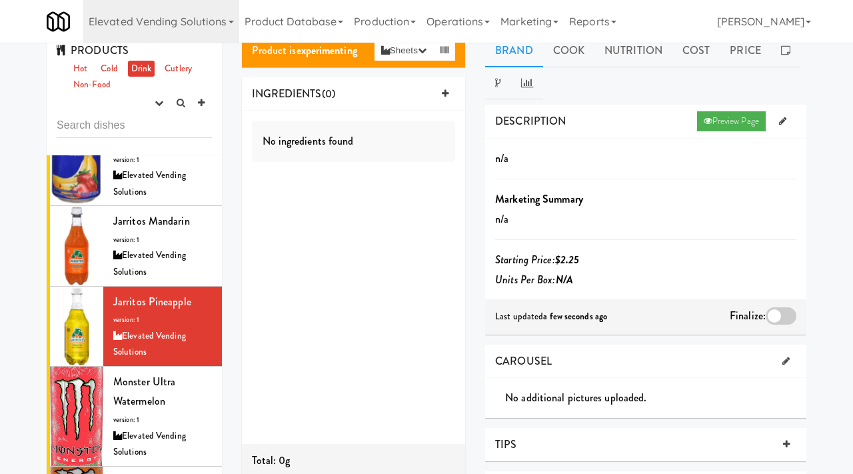
click at [776, 314] on div at bounding box center [780, 315] width 31 height 17
click at [0, 0] on input "checkbox" at bounding box center [0, 0] width 0 height 0
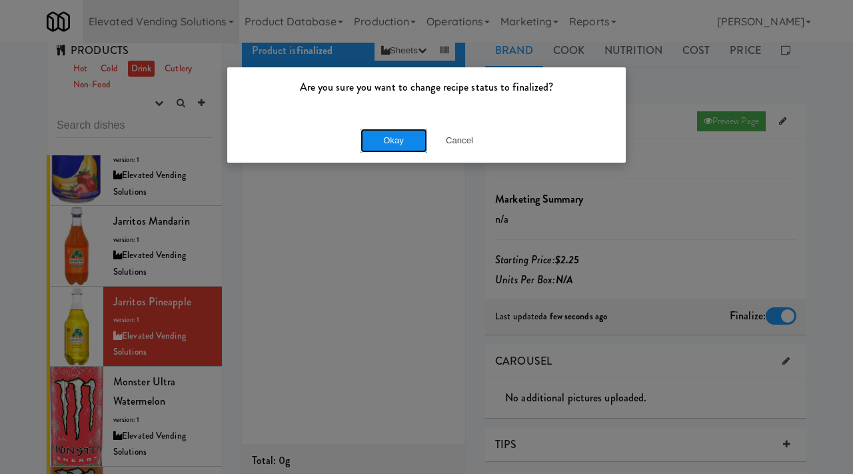
click at [416, 133] on button "Okay" at bounding box center [393, 141] width 67 height 24
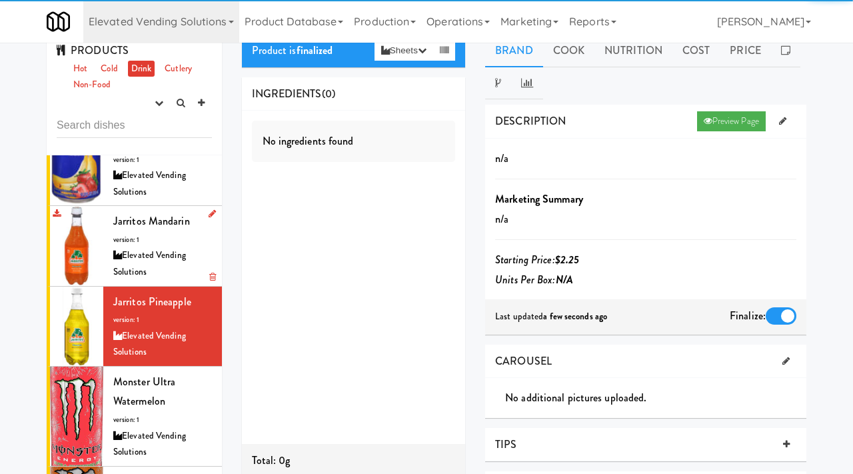
scroll to position [759, 0]
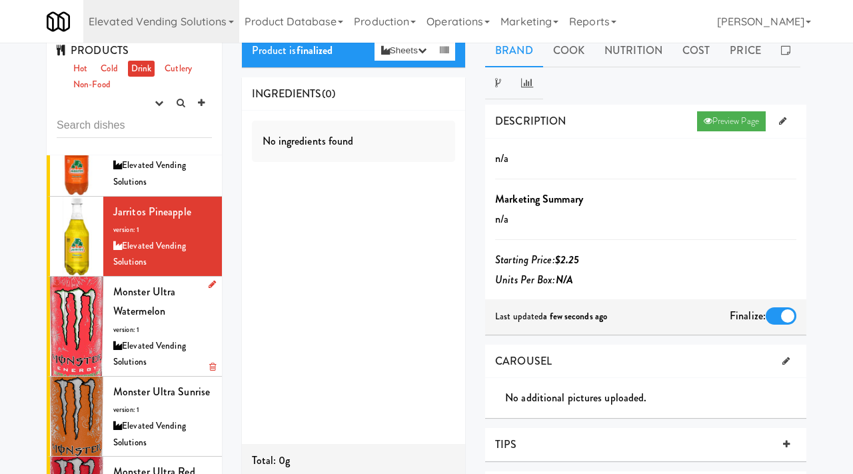
click at [150, 302] on div "Monster Ultra Watermelon version: 1 Elevated Vending Solutions" at bounding box center [162, 326] width 99 height 89
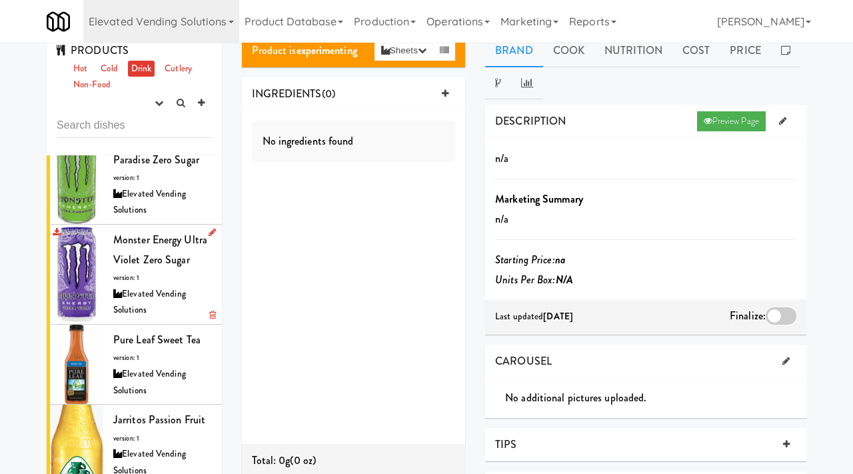
scroll to position [274, 0]
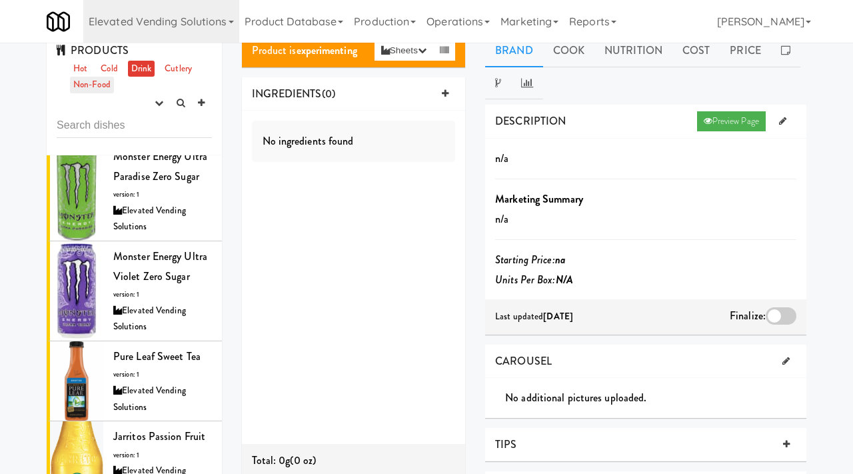
click at [105, 89] on link "Non-Food" at bounding box center [92, 85] width 44 height 17
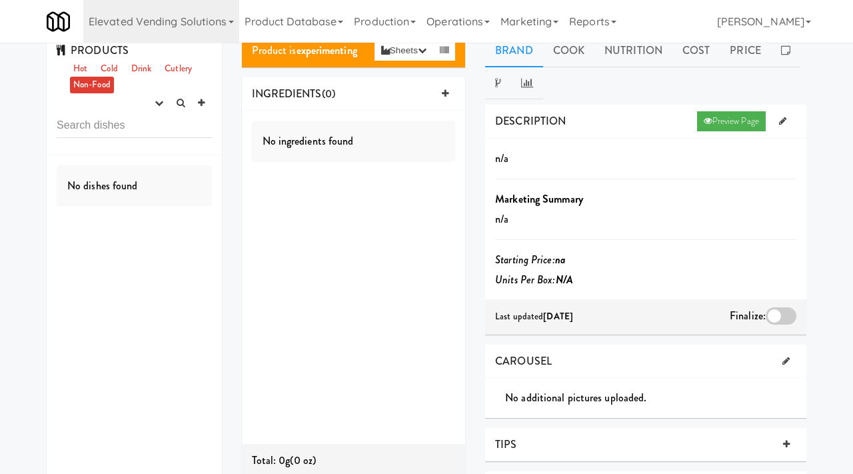
scroll to position [0, 0]
click at [120, 63] on link "Cold" at bounding box center [108, 69] width 23 height 17
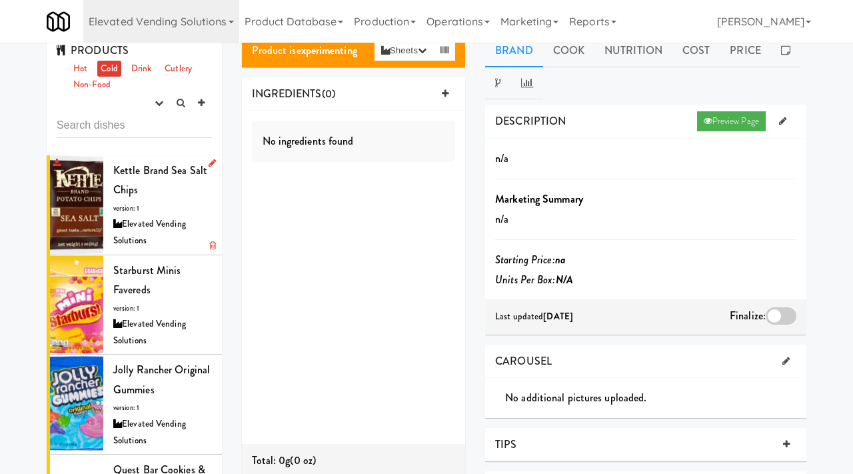
click at [160, 223] on div "Elevated Vending Solutions" at bounding box center [162, 232] width 99 height 33
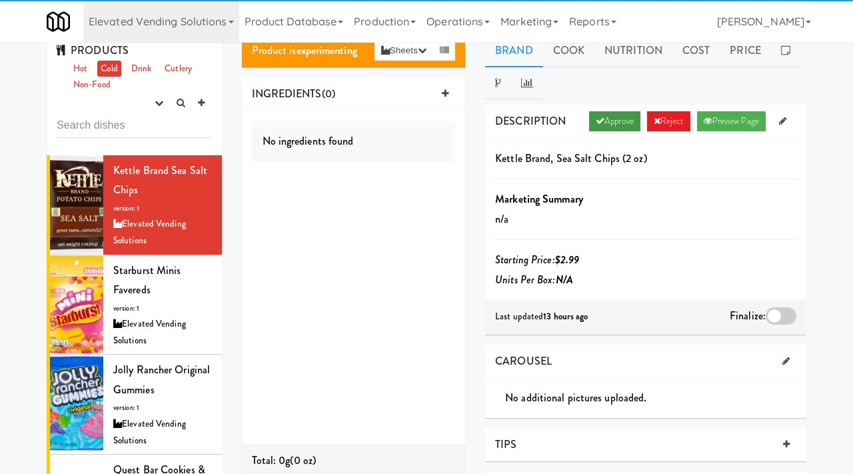
click at [611, 115] on link "Approve" at bounding box center [614, 121] width 51 height 20
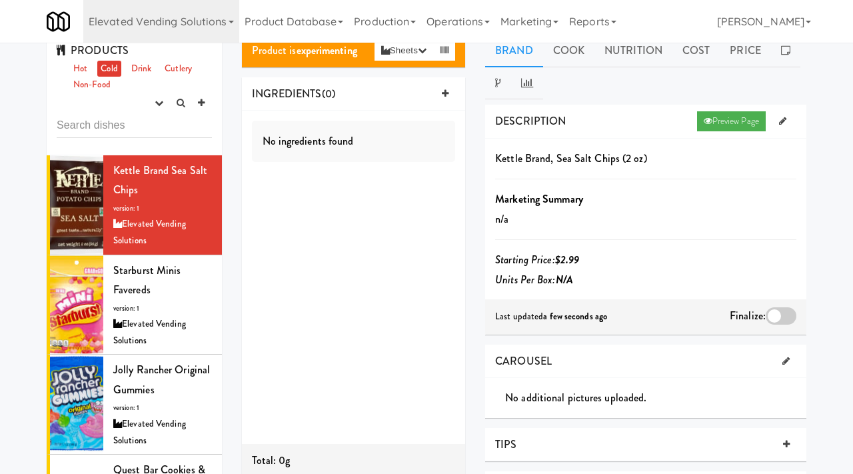
click at [769, 316] on div at bounding box center [780, 315] width 31 height 17
click at [0, 0] on input "checkbox" at bounding box center [0, 0] width 0 height 0
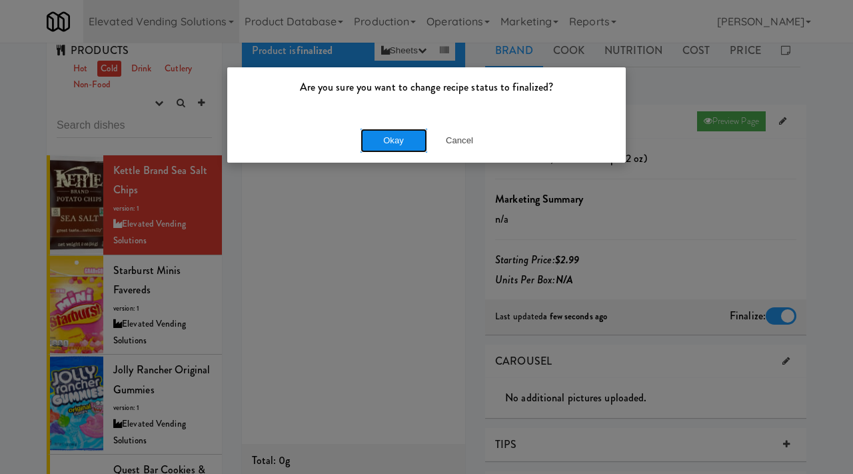
click at [398, 136] on button "Okay" at bounding box center [393, 141] width 67 height 24
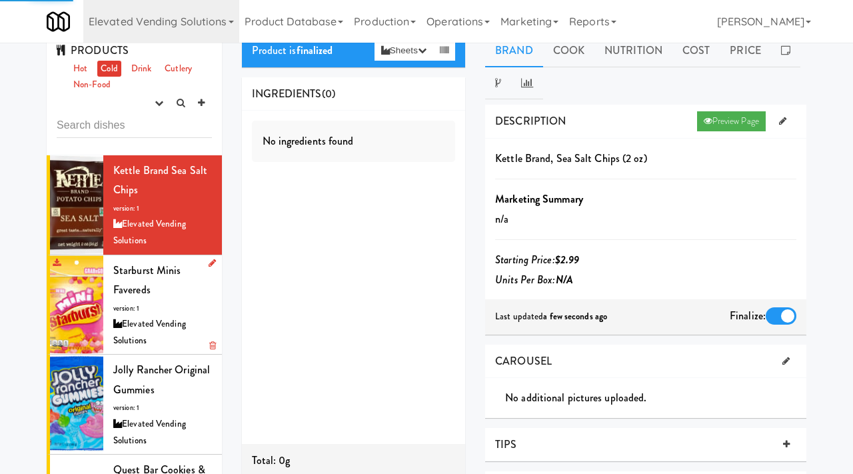
click at [123, 298] on div "Starburst Minis Favereds version: 1 Elevated Vending Solutions" at bounding box center [162, 304] width 99 height 89
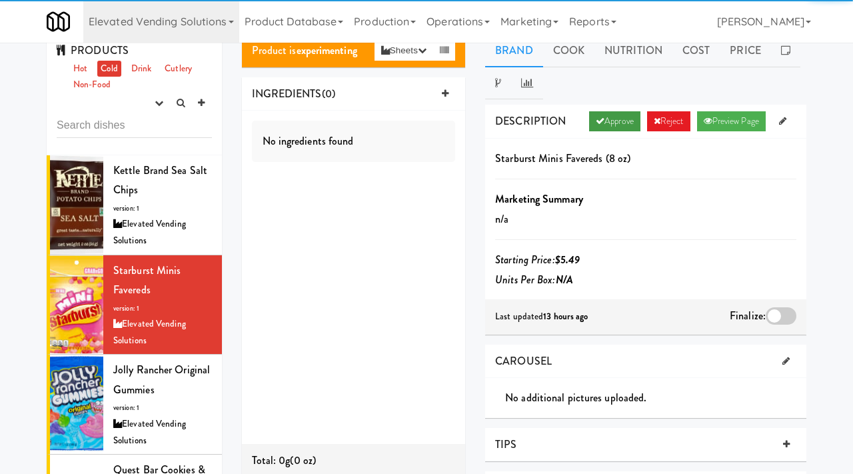
click at [607, 119] on link "Approve" at bounding box center [614, 121] width 51 height 20
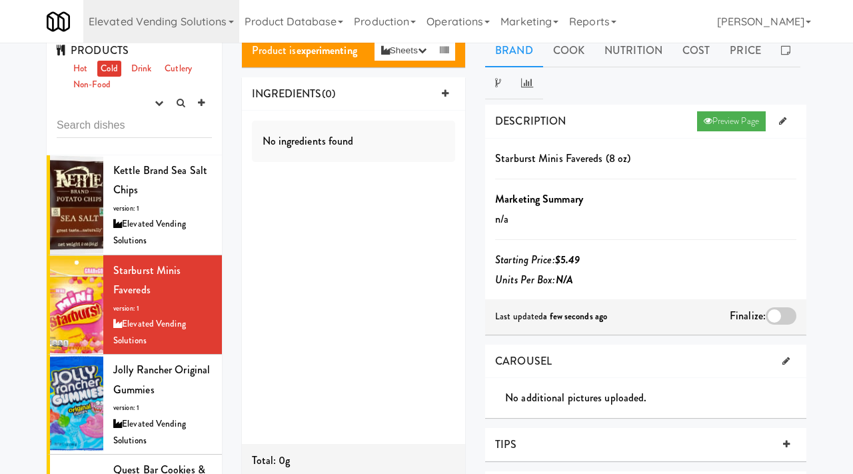
click at [779, 314] on div at bounding box center [780, 315] width 31 height 17
click at [0, 0] on input "checkbox" at bounding box center [0, 0] width 0 height 0
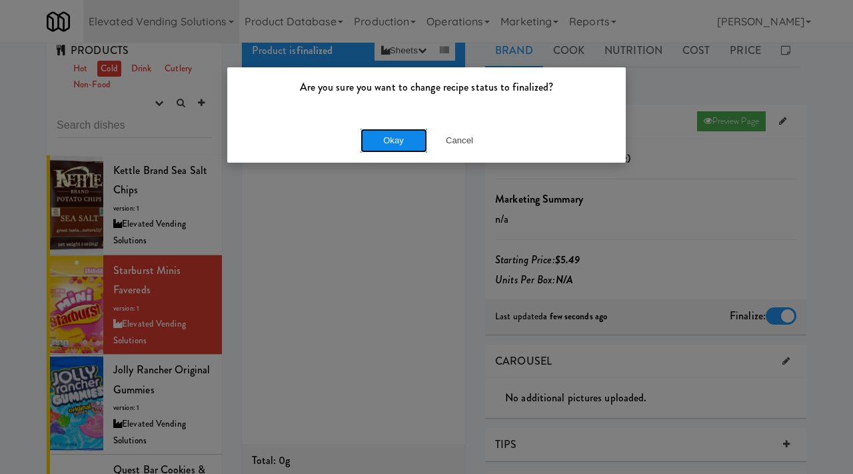
click at [397, 131] on button "Okay" at bounding box center [393, 141] width 67 height 24
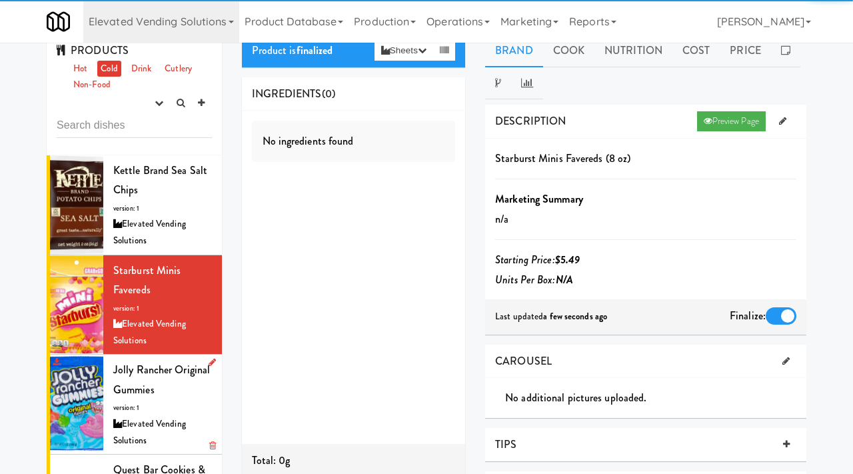
click at [123, 412] on span "version: 1" at bounding box center [126, 407] width 26 height 10
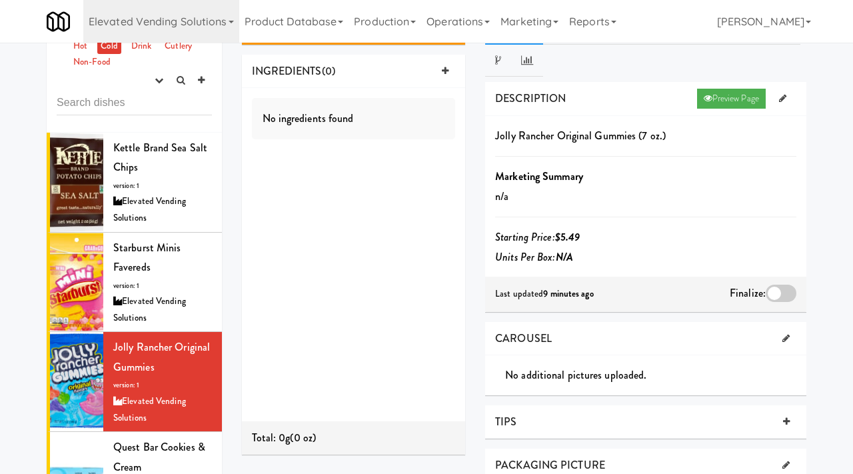
scroll to position [38, 0]
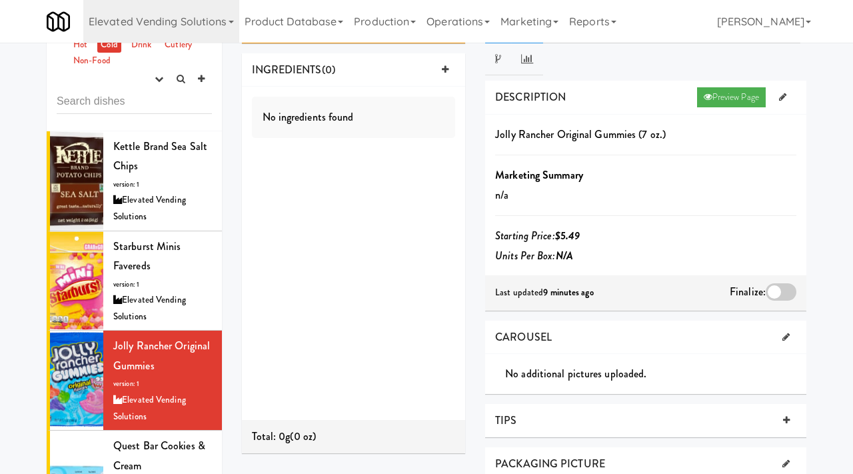
click at [770, 294] on div at bounding box center [780, 291] width 31 height 17
click at [0, 0] on input "checkbox" at bounding box center [0, 0] width 0 height 0
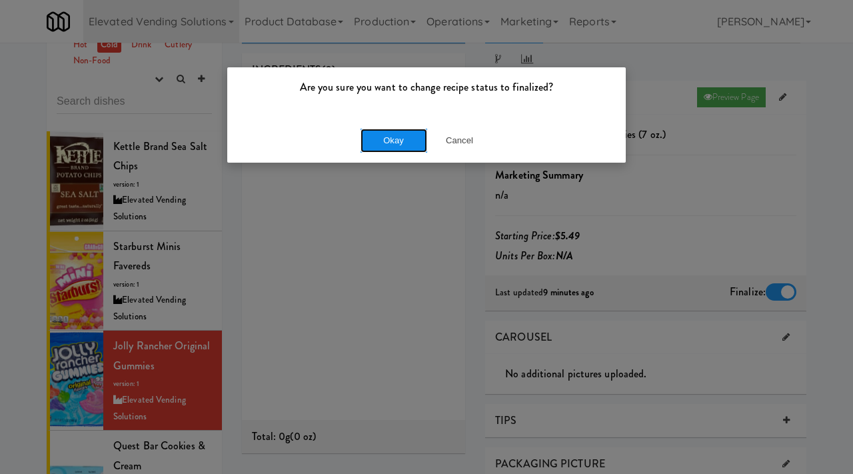
click at [408, 135] on button "Okay" at bounding box center [393, 141] width 67 height 24
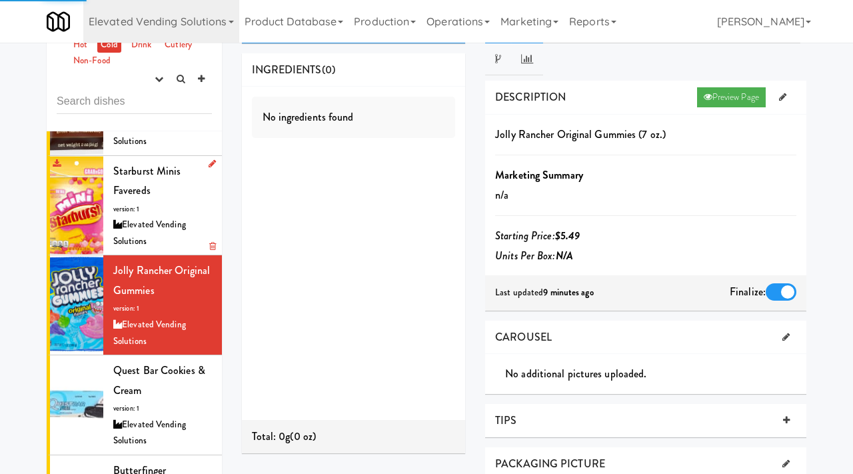
scroll to position [101, 0]
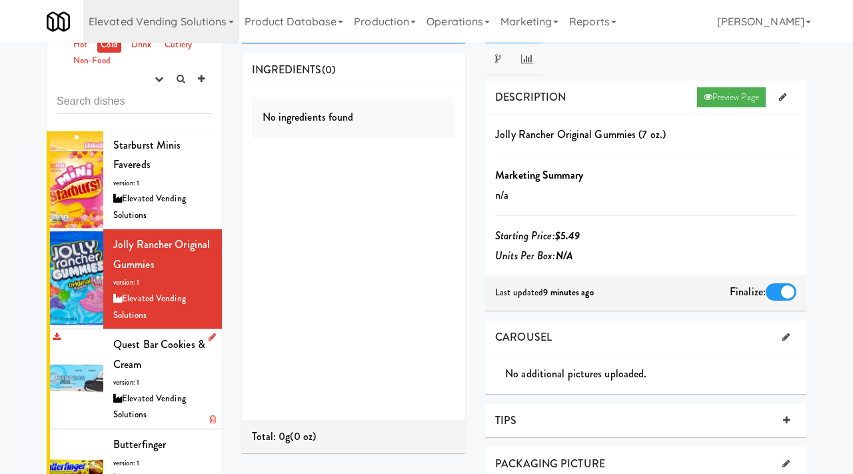
click at [143, 362] on div "Quest Bar Cookies & Cream version: 1 Elevated Vending Solutions" at bounding box center [162, 378] width 99 height 89
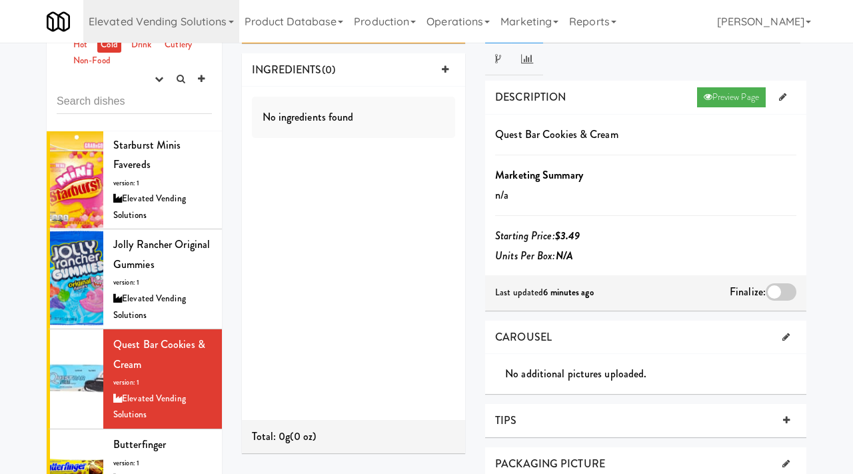
click at [784, 292] on div at bounding box center [780, 291] width 31 height 17
click at [0, 0] on input "checkbox" at bounding box center [0, 0] width 0 height 0
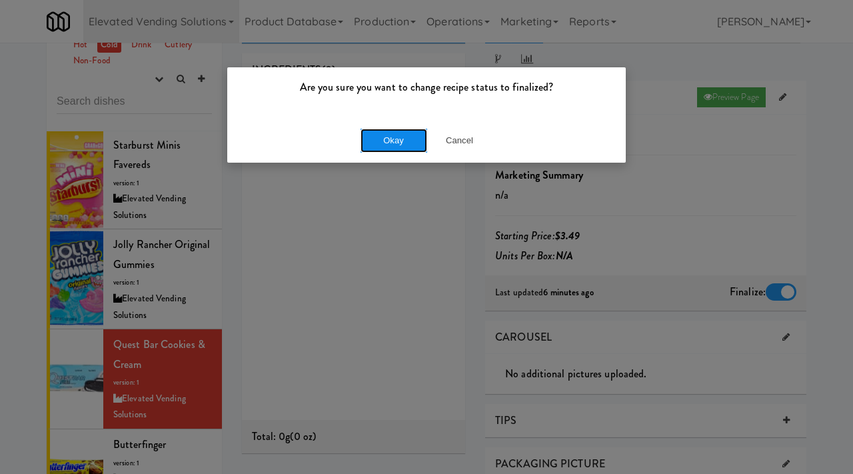
click at [410, 139] on button "Okay" at bounding box center [393, 141] width 67 height 24
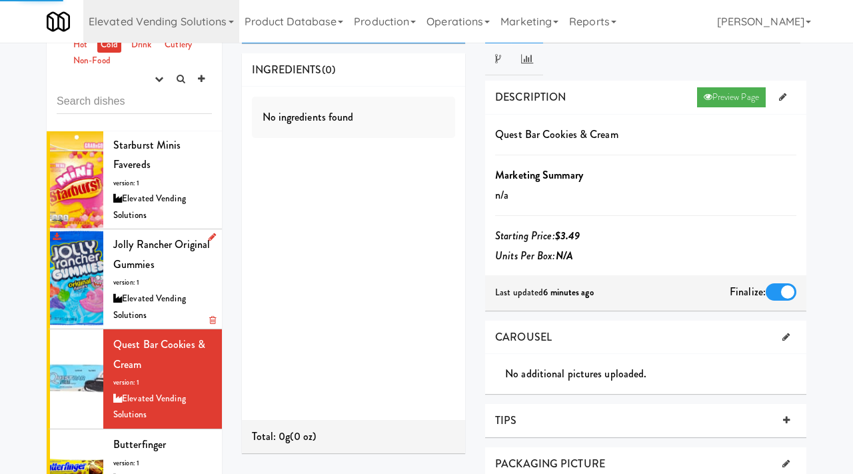
scroll to position [179, 0]
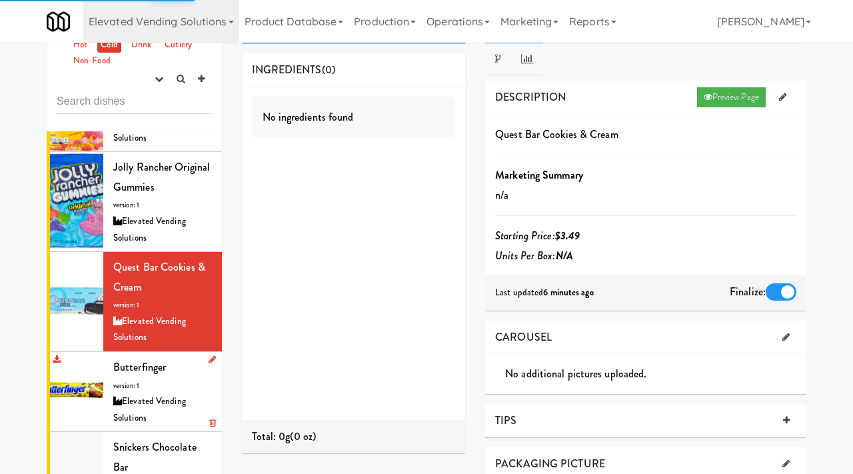
click at [167, 410] on div "Elevated Vending Solutions" at bounding box center [162, 409] width 99 height 33
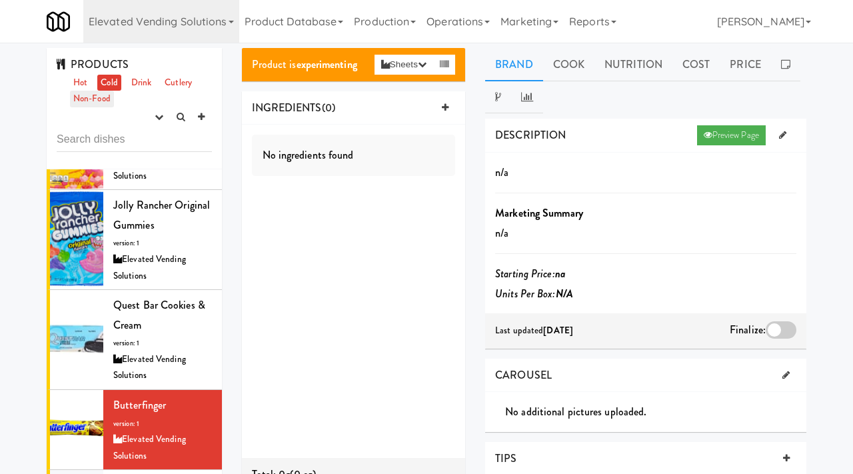
click at [101, 95] on link "Non-Food" at bounding box center [92, 99] width 44 height 17
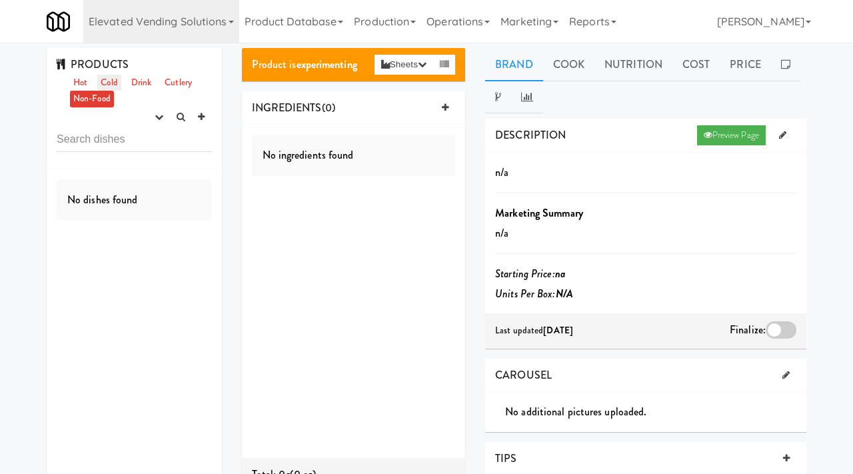
click at [105, 85] on link "Cold" at bounding box center [108, 83] width 23 height 17
